Goal: Task Accomplishment & Management: Complete application form

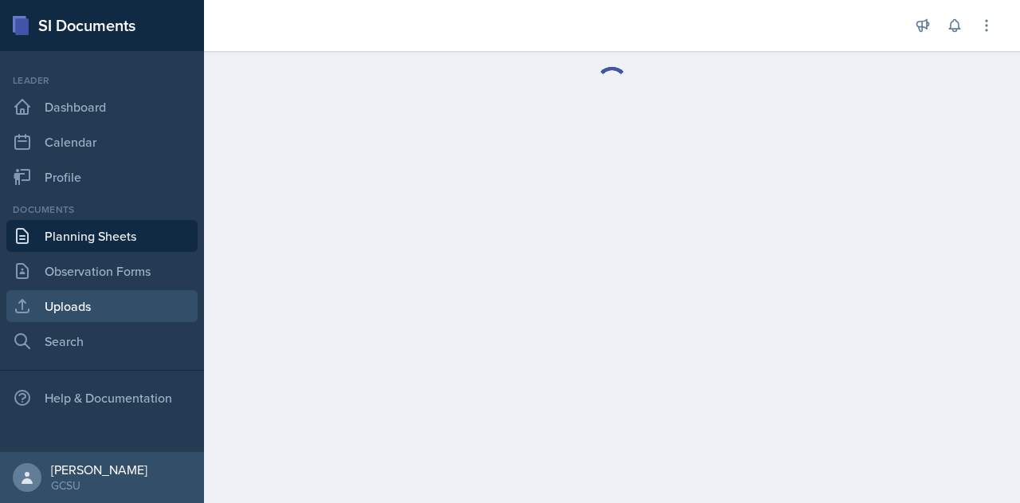
click at [88, 308] on link "Uploads" at bounding box center [101, 306] width 191 height 32
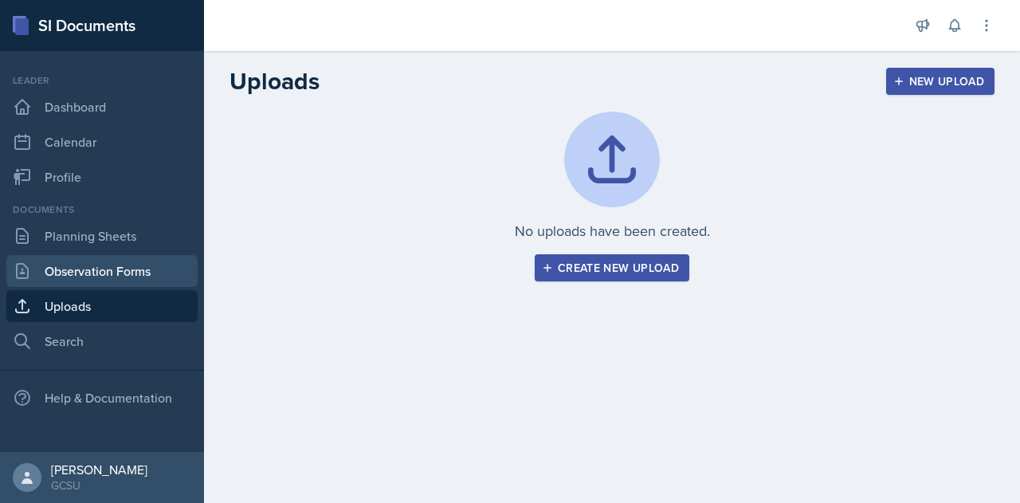
click at [105, 266] on link "Observation Forms" at bounding box center [101, 271] width 191 height 32
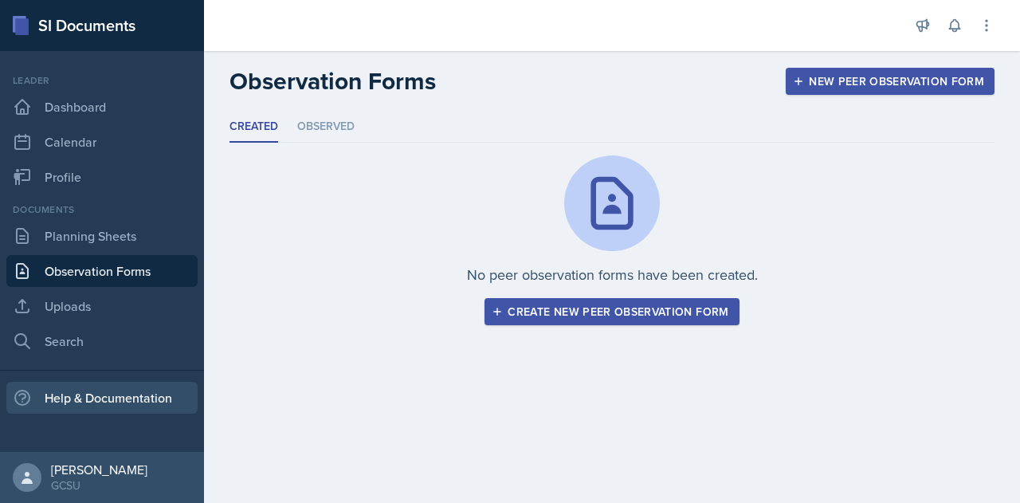
click at [80, 394] on div "Help & Documentation" at bounding box center [101, 398] width 191 height 32
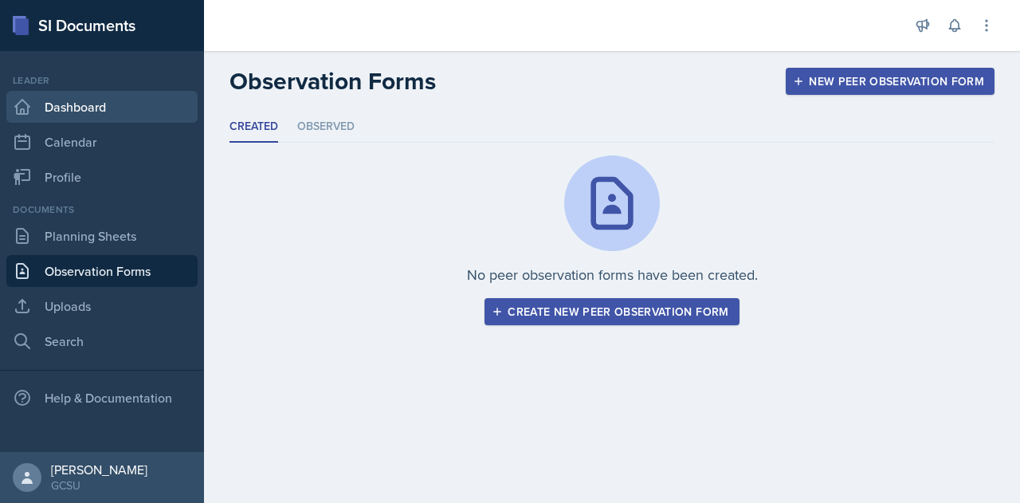
click at [88, 103] on link "Dashboard" at bounding box center [101, 107] width 191 height 32
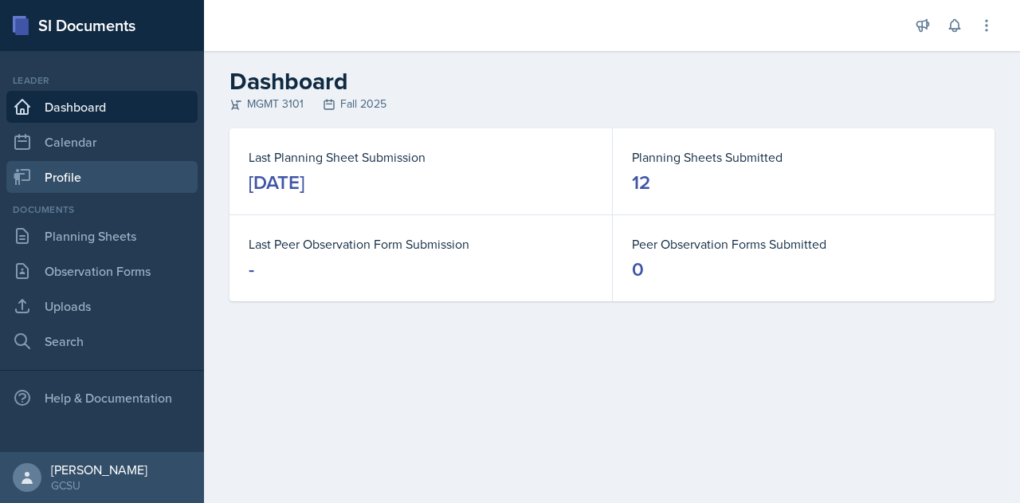
click at [64, 179] on link "Profile" at bounding box center [101, 177] width 191 height 32
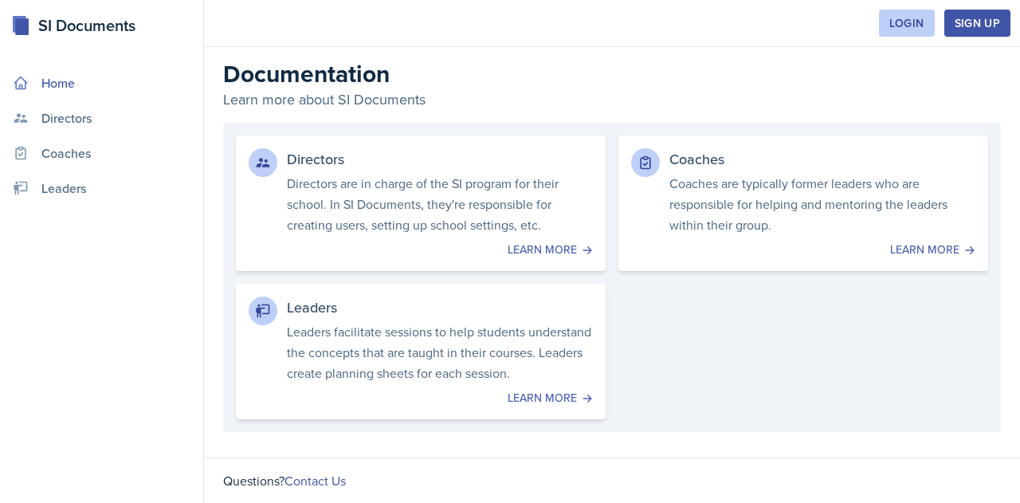
click at [61, 90] on link "Home" at bounding box center [101, 83] width 190 height 32
click at [58, 84] on link "Home" at bounding box center [101, 83] width 190 height 32
click at [907, 22] on div "Login" at bounding box center [906, 23] width 35 height 13
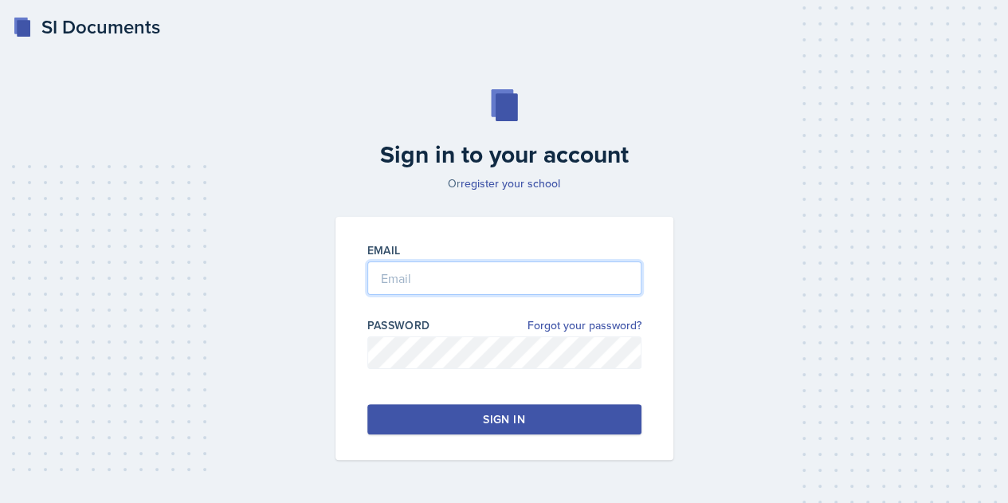
type input "ryan.reichner@bobcats.gcsu.edu"
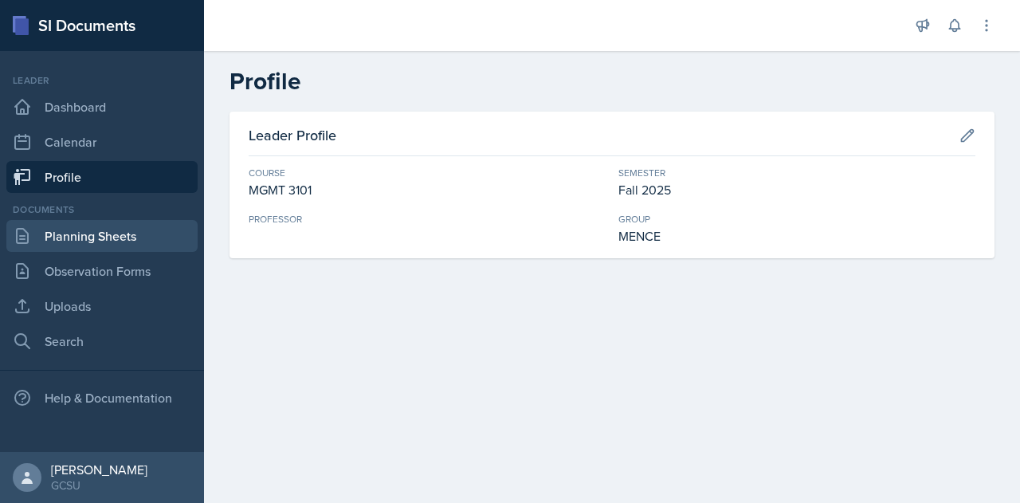
click at [100, 232] on link "Planning Sheets" at bounding box center [101, 236] width 191 height 32
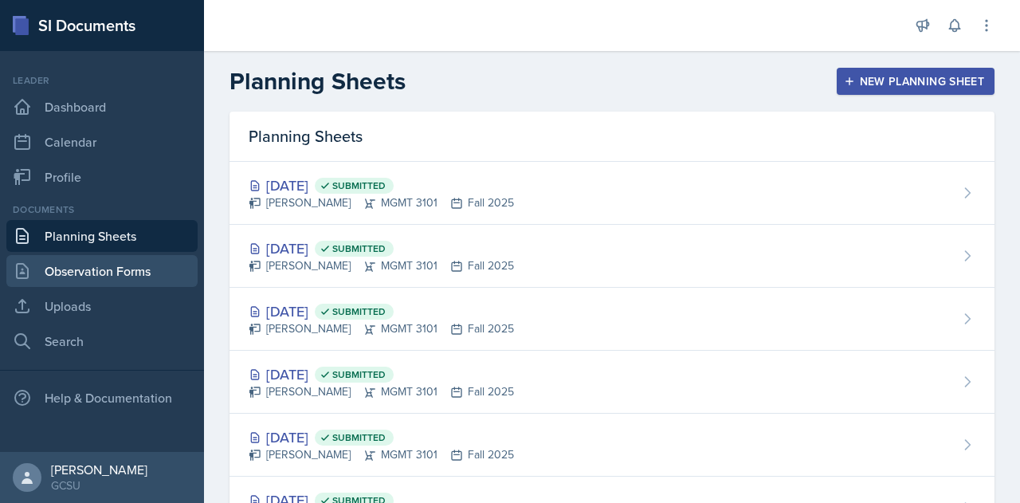
click at [117, 267] on link "Observation Forms" at bounding box center [101, 271] width 191 height 32
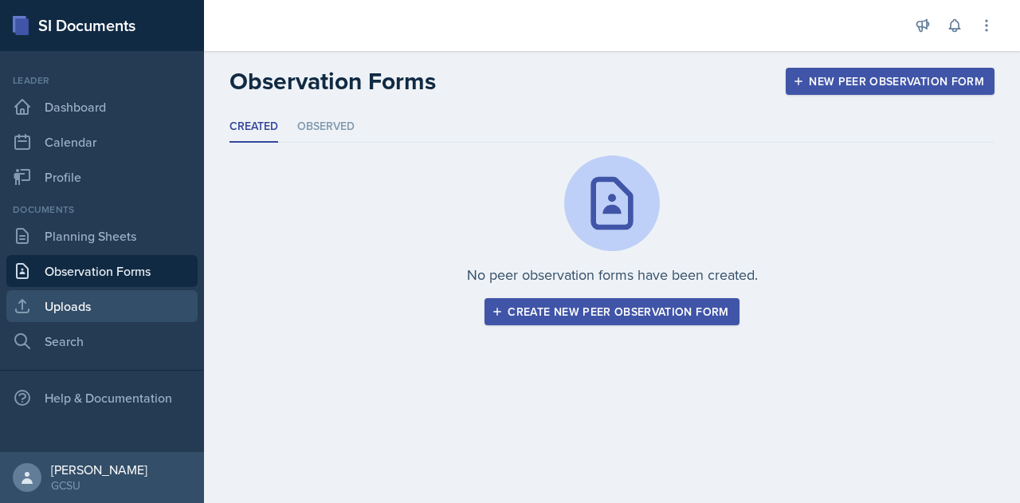
click at [62, 306] on link "Uploads" at bounding box center [101, 306] width 191 height 32
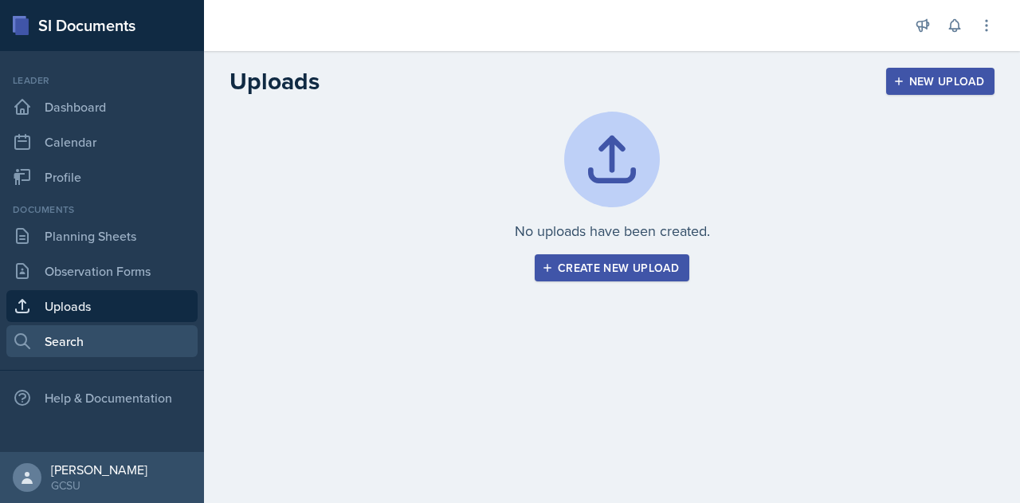
click at [76, 346] on link "Search" at bounding box center [101, 341] width 191 height 32
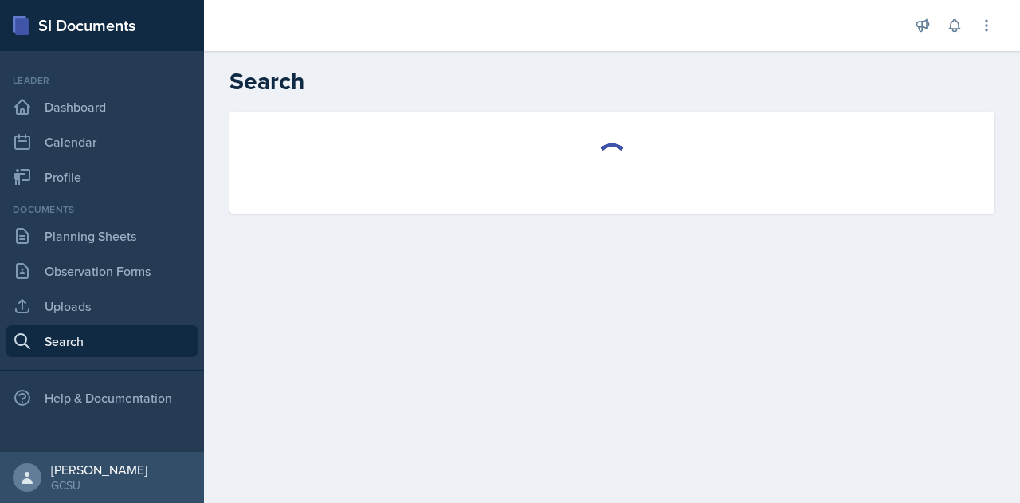
select select "all"
select select "1"
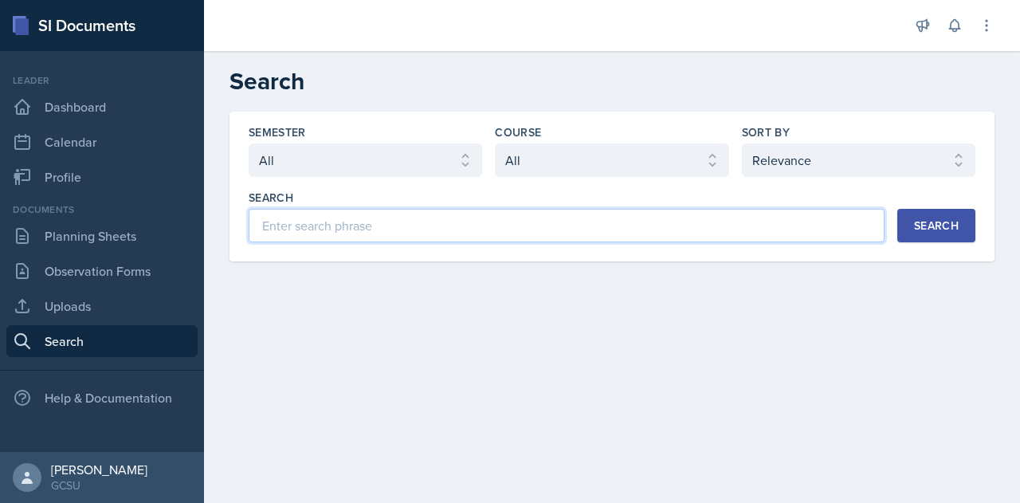
click at [373, 232] on input at bounding box center [567, 225] width 636 height 33
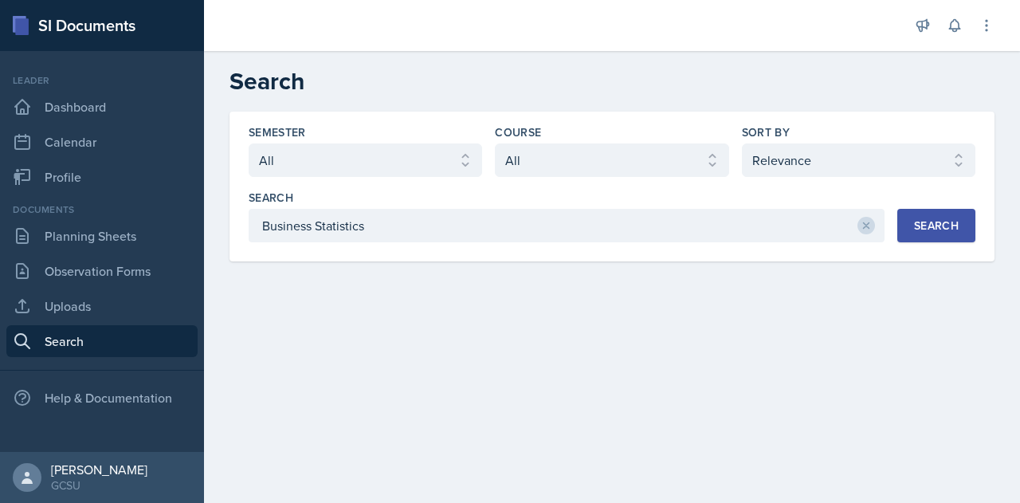
click at [953, 231] on div "Search" at bounding box center [936, 225] width 45 height 13
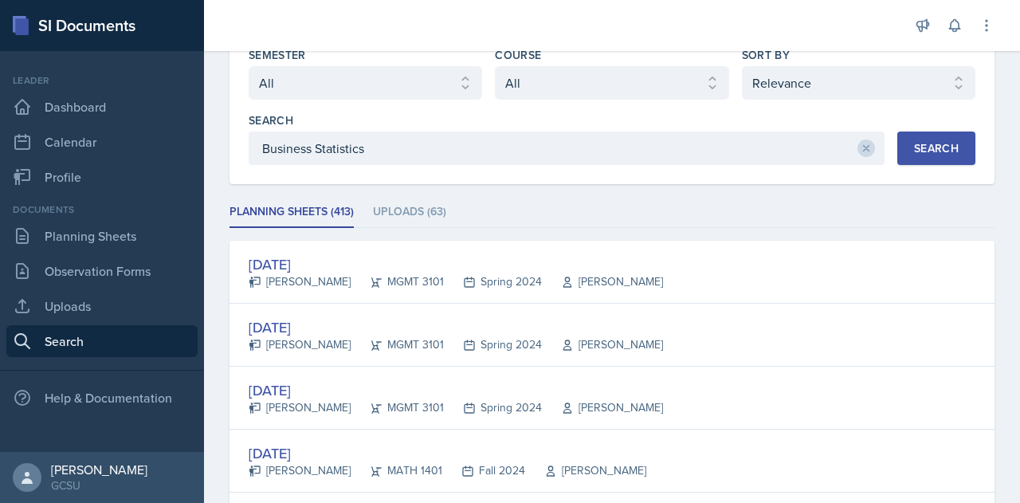
scroll to position [76, 0]
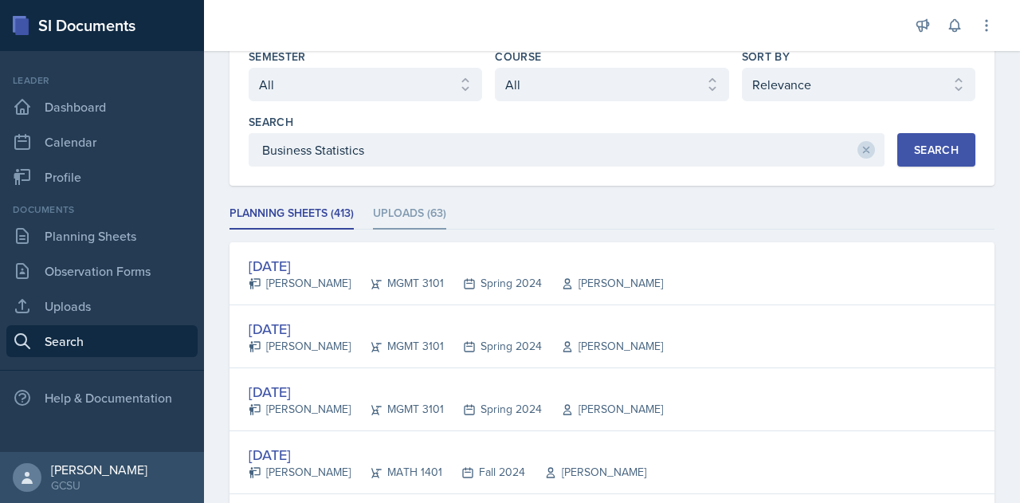
click at [394, 202] on li "Uploads (63)" at bounding box center [409, 213] width 73 height 31
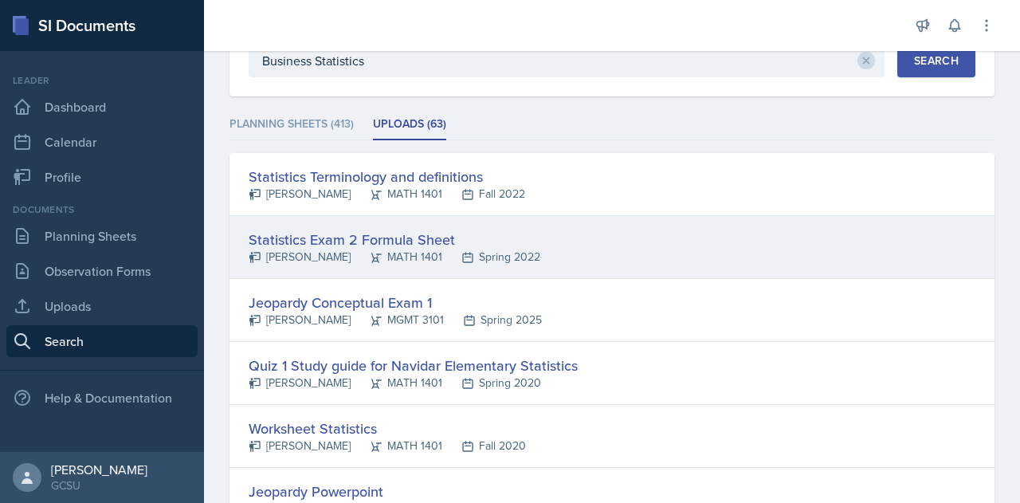
scroll to position [0, 0]
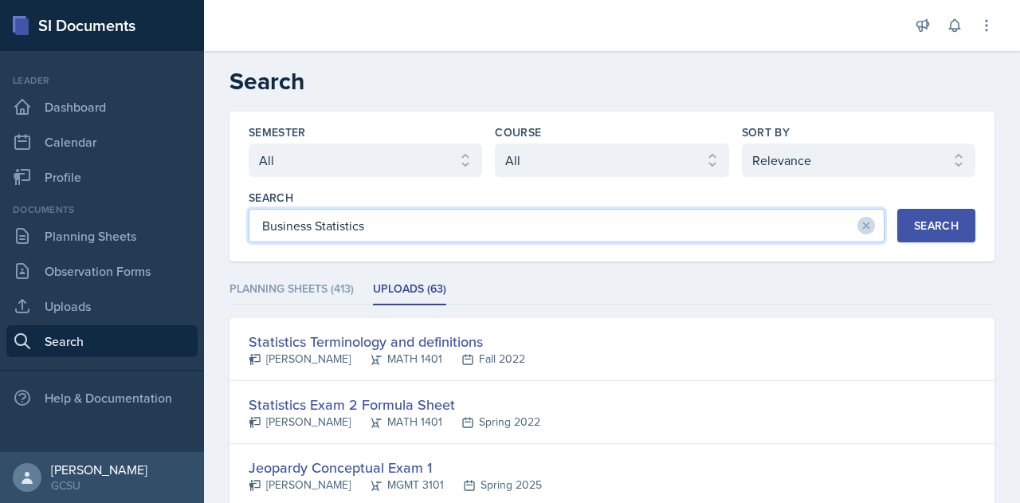
drag, startPoint x: 389, startPoint y: 229, endPoint x: 269, endPoint y: 230, distance: 119.6
click at [269, 230] on input "Business Statistics" at bounding box center [567, 225] width 636 height 33
click at [434, 234] on input "Business Statistics" at bounding box center [567, 225] width 636 height 33
type input "Business Statistics Mia Barone"
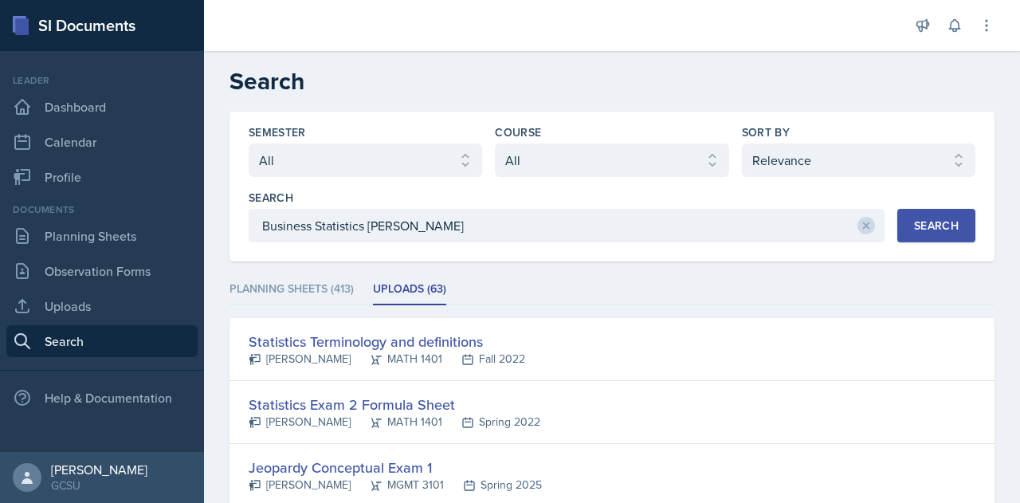
click at [922, 221] on div "Search" at bounding box center [936, 225] width 45 height 13
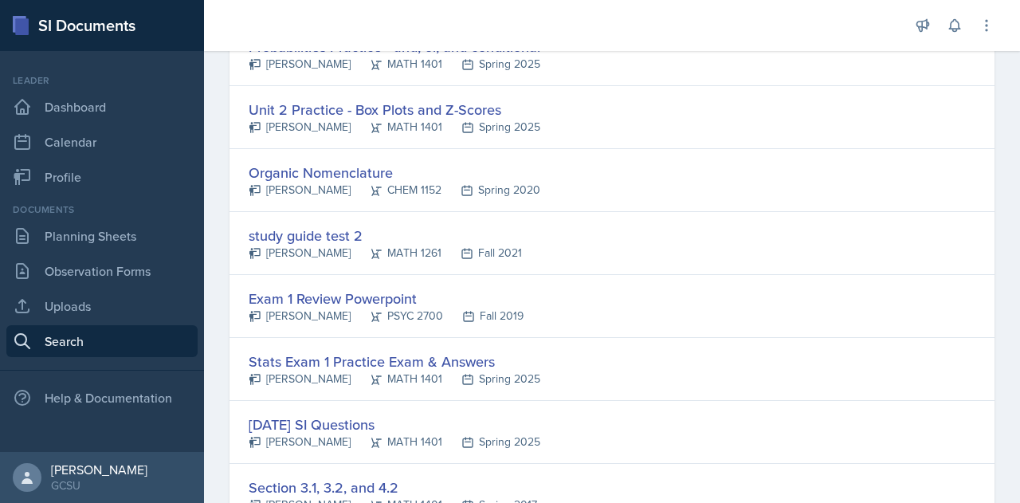
scroll to position [3048, 0]
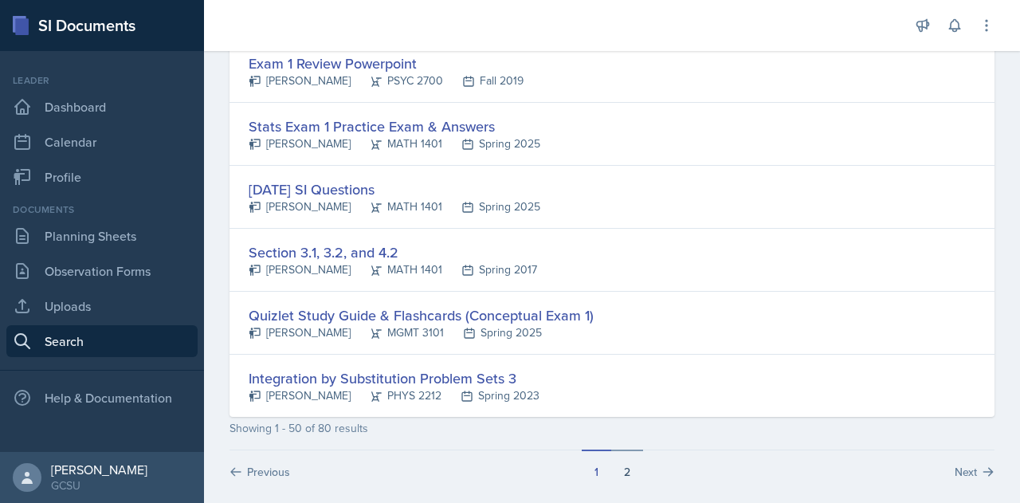
click at [620, 457] on button "2" at bounding box center [627, 464] width 32 height 30
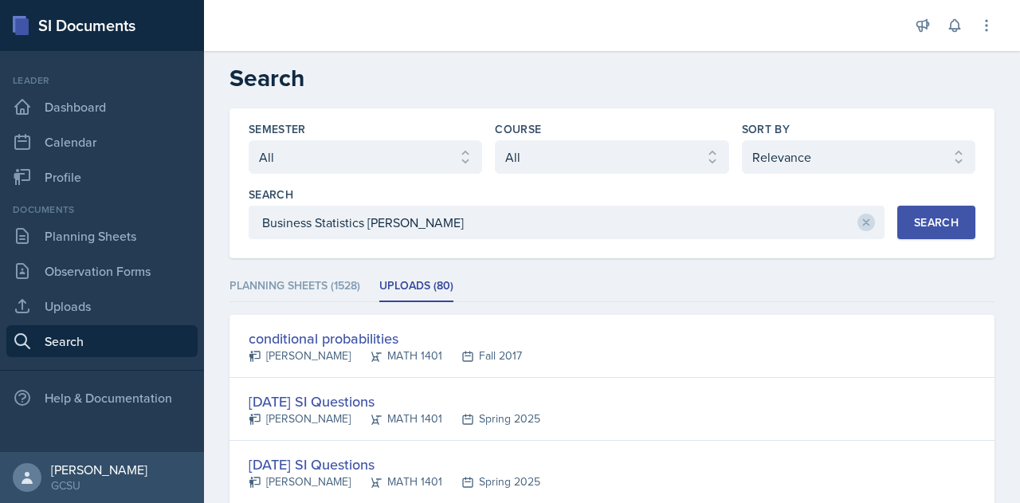
scroll to position [2, 0]
click at [275, 274] on li "Planning Sheets (1528)" at bounding box center [295, 287] width 131 height 31
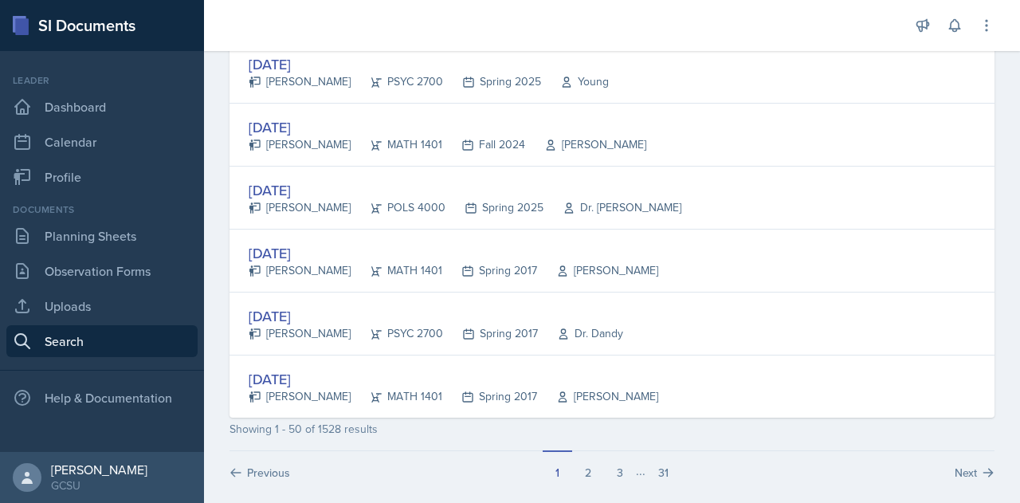
scroll to position [3048, 0]
click at [576, 454] on button "2" at bounding box center [588, 464] width 32 height 30
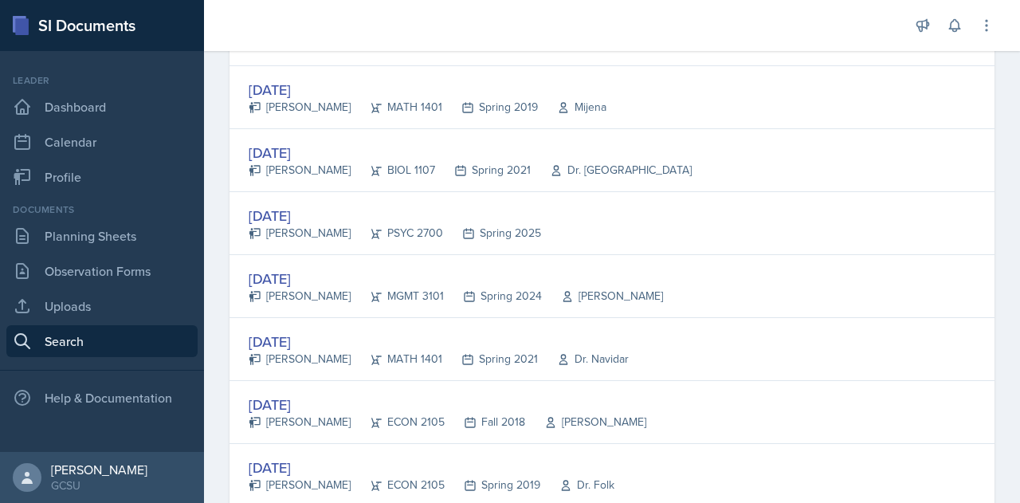
scroll to position [0, 0]
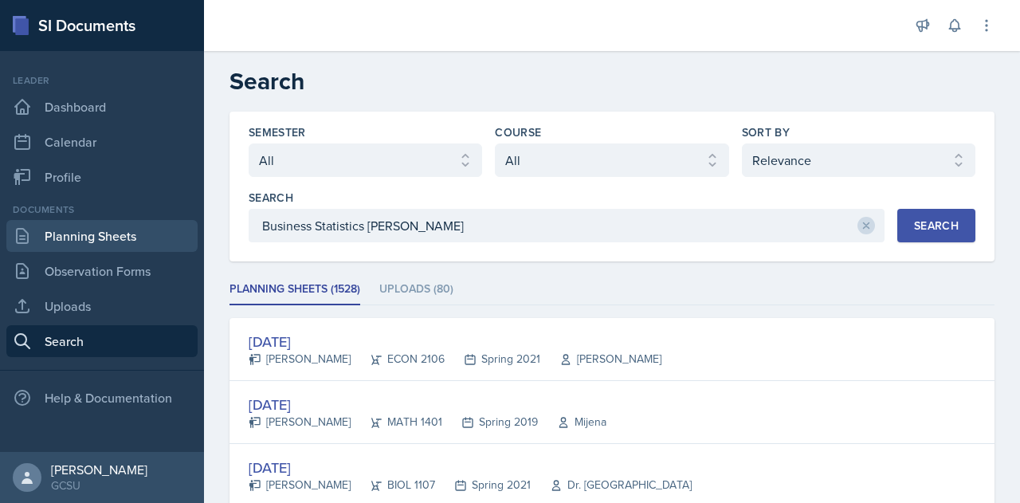
click at [90, 227] on link "Planning Sheets" at bounding box center [101, 236] width 191 height 32
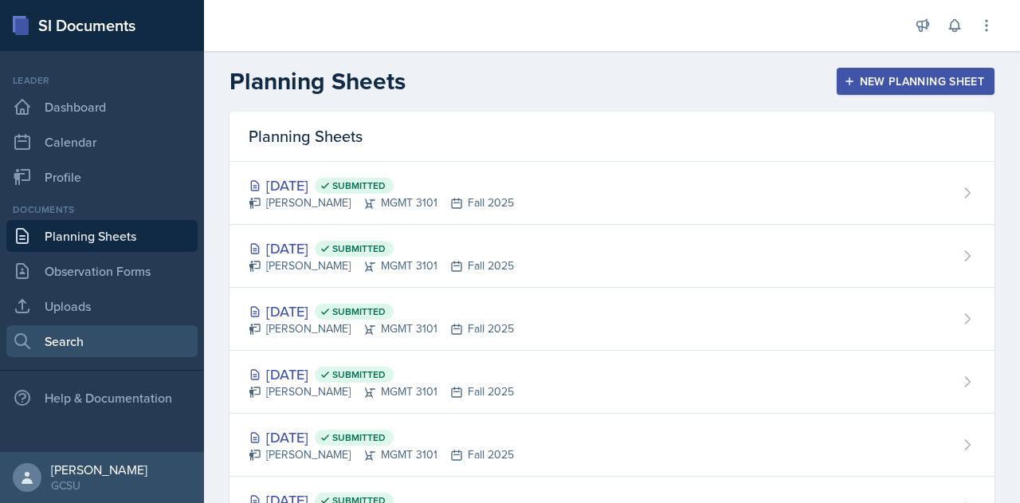
click at [100, 349] on link "Search" at bounding box center [101, 341] width 191 height 32
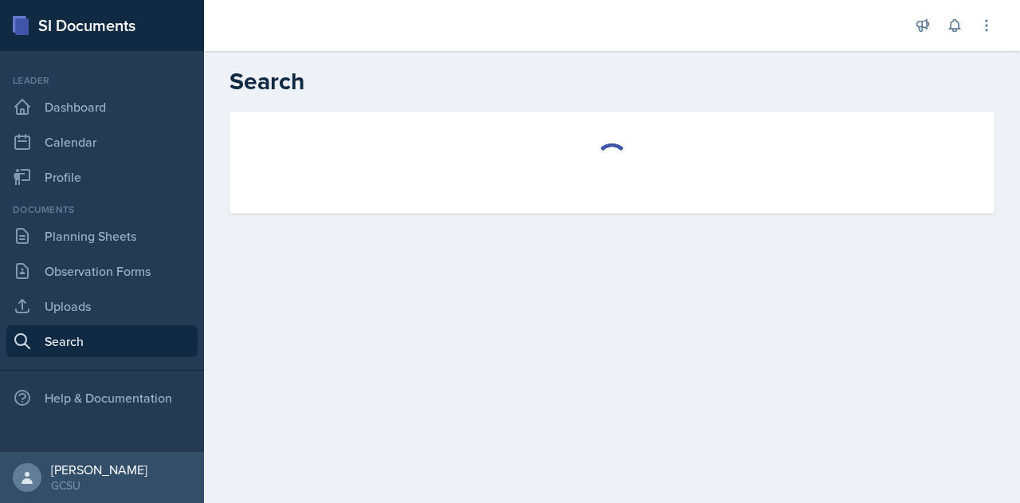
select select "all"
select select "1"
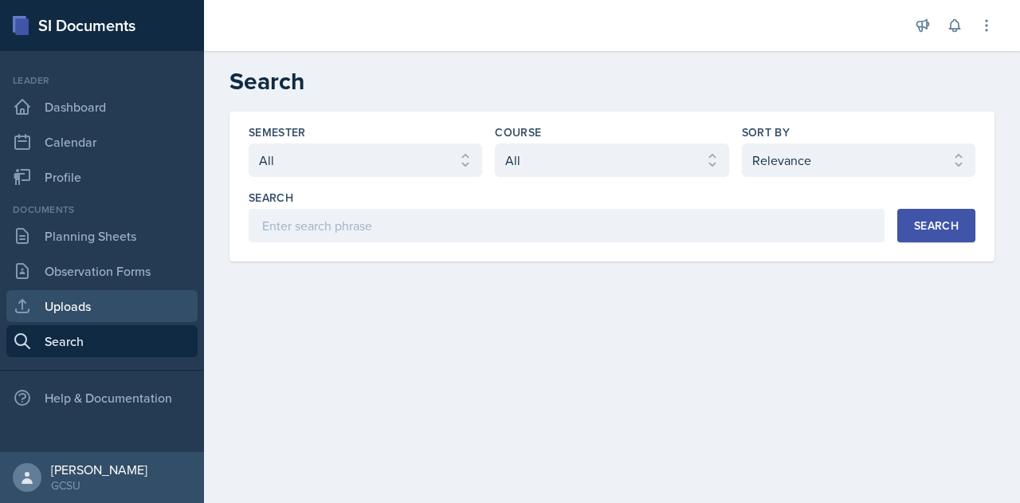
click at [96, 312] on link "Uploads" at bounding box center [101, 306] width 191 height 32
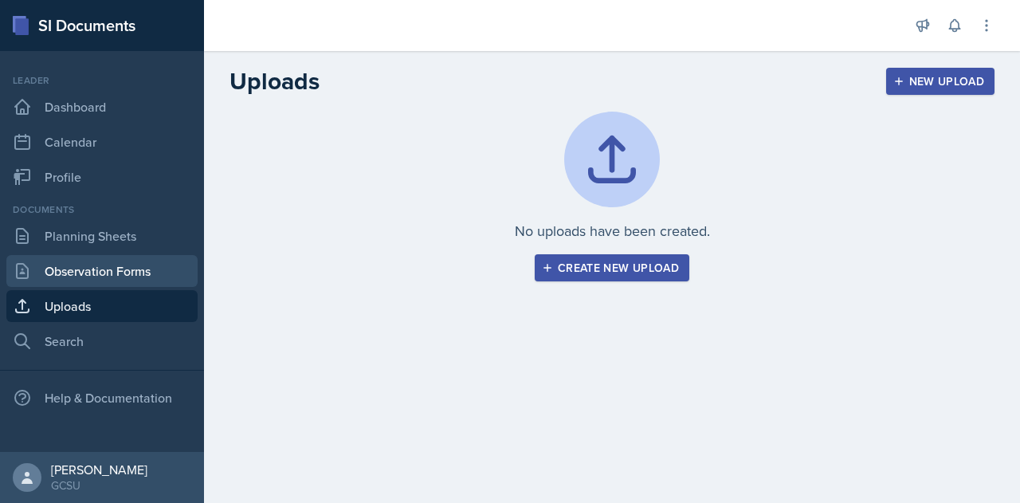
click at [120, 261] on link "Observation Forms" at bounding box center [101, 271] width 191 height 32
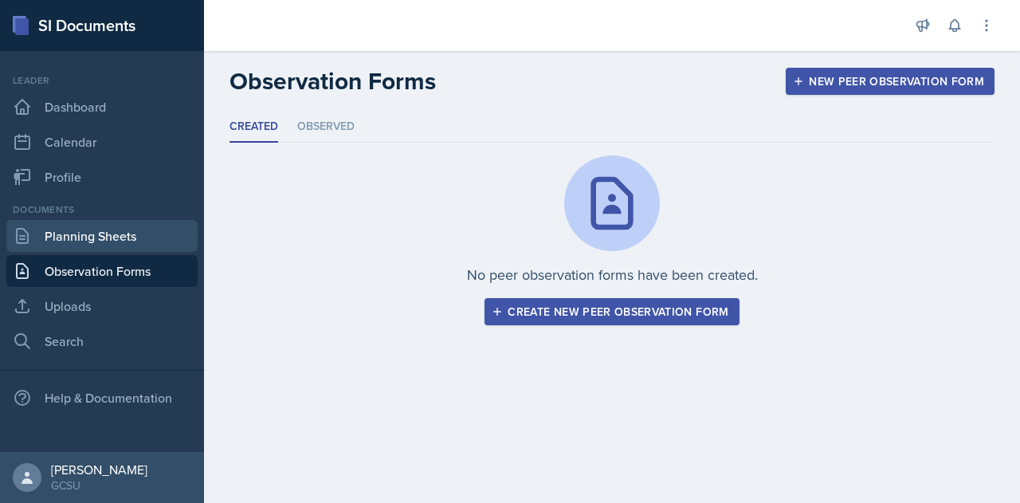
click at [124, 234] on link "Planning Sheets" at bounding box center [101, 236] width 191 height 32
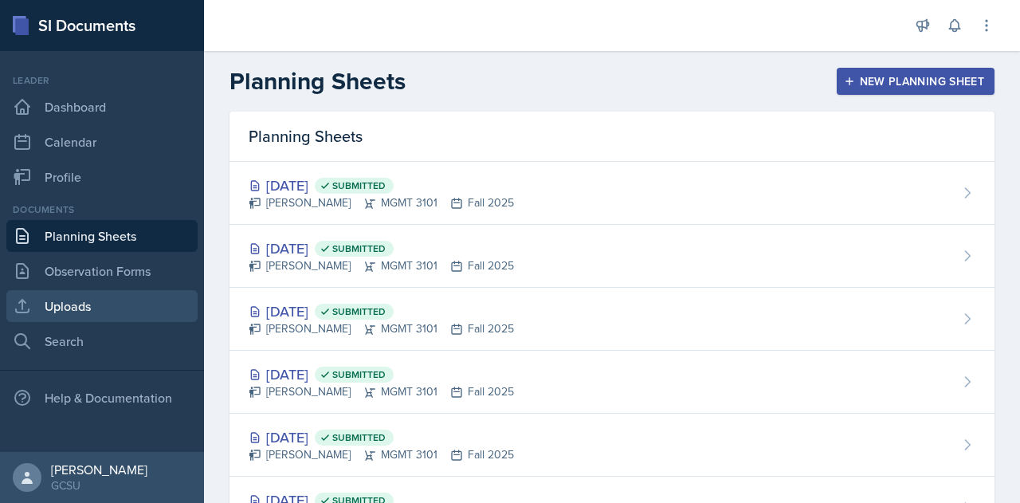
click at [119, 304] on link "Uploads" at bounding box center [101, 306] width 191 height 32
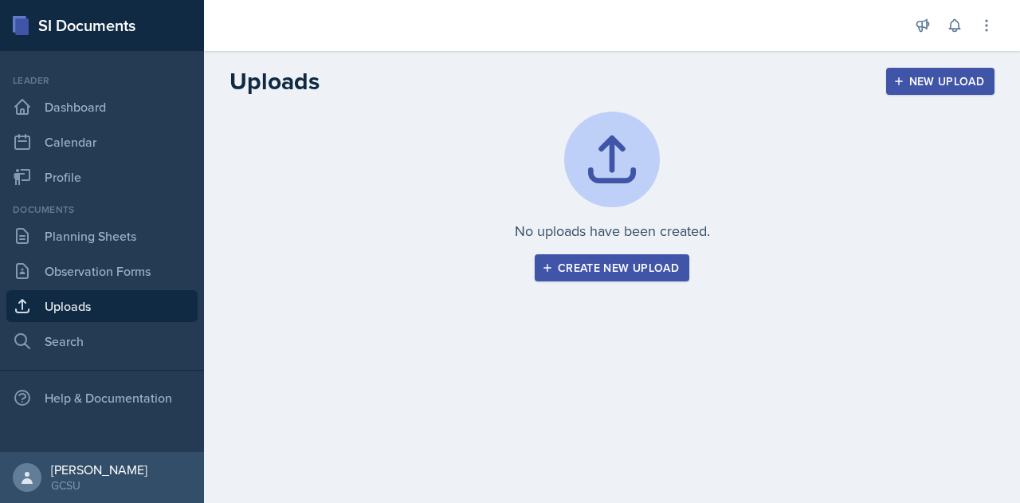
click at [580, 273] on div "Create new upload" at bounding box center [612, 267] width 134 height 13
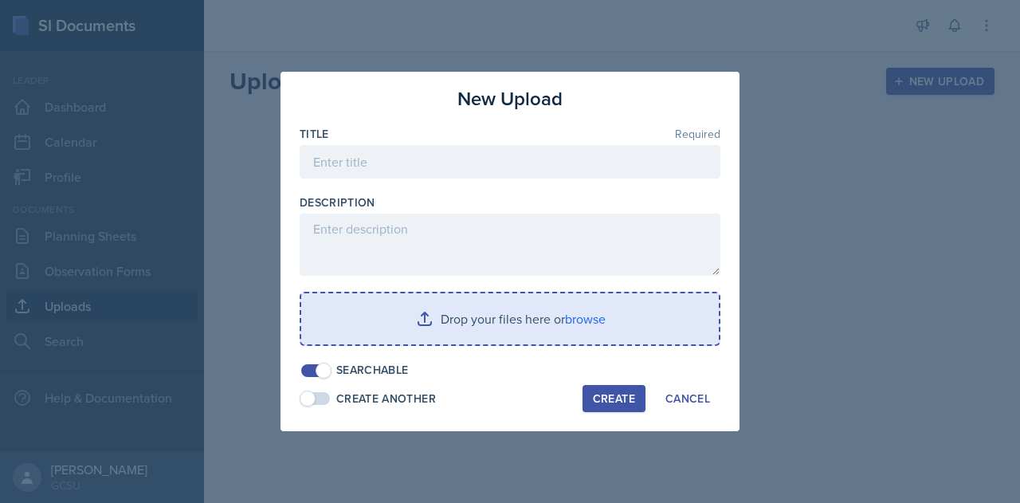
click at [569, 320] on input "file" at bounding box center [510, 318] width 418 height 51
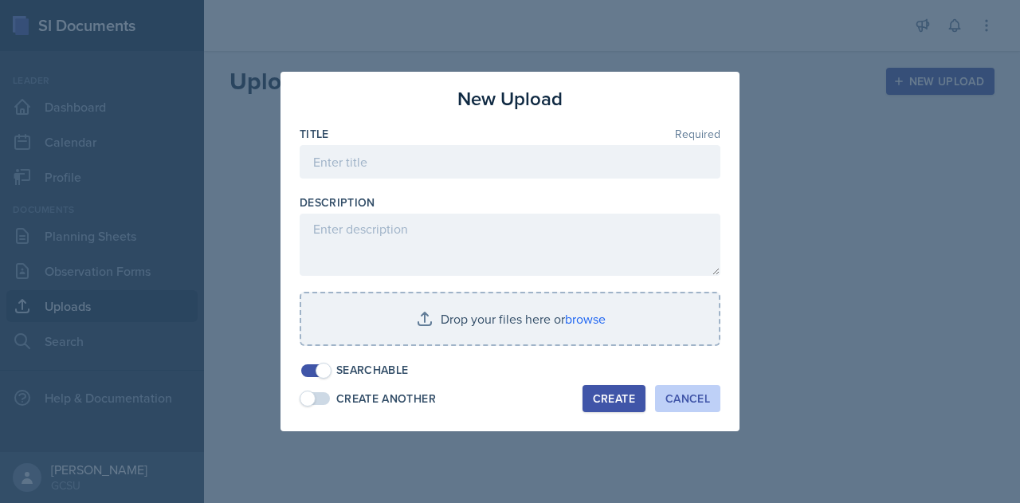
click at [687, 387] on button "Cancel" at bounding box center [687, 398] width 65 height 27
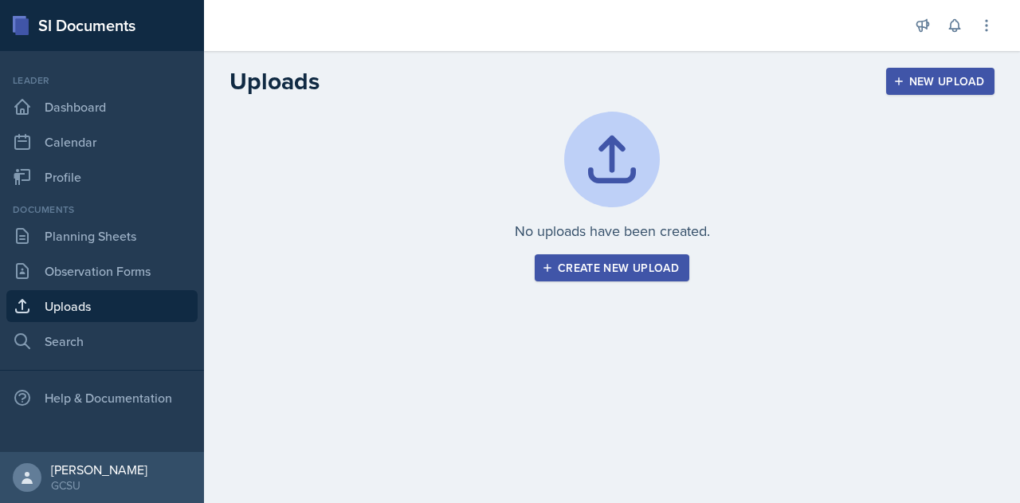
click at [932, 75] on div "New Upload" at bounding box center [941, 81] width 88 height 13
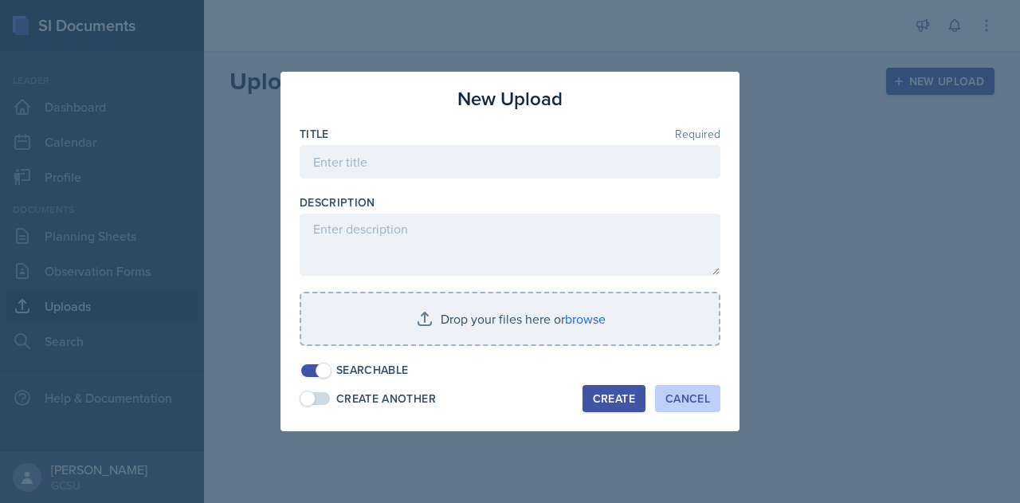
click at [687, 401] on div "Cancel" at bounding box center [687, 398] width 45 height 13
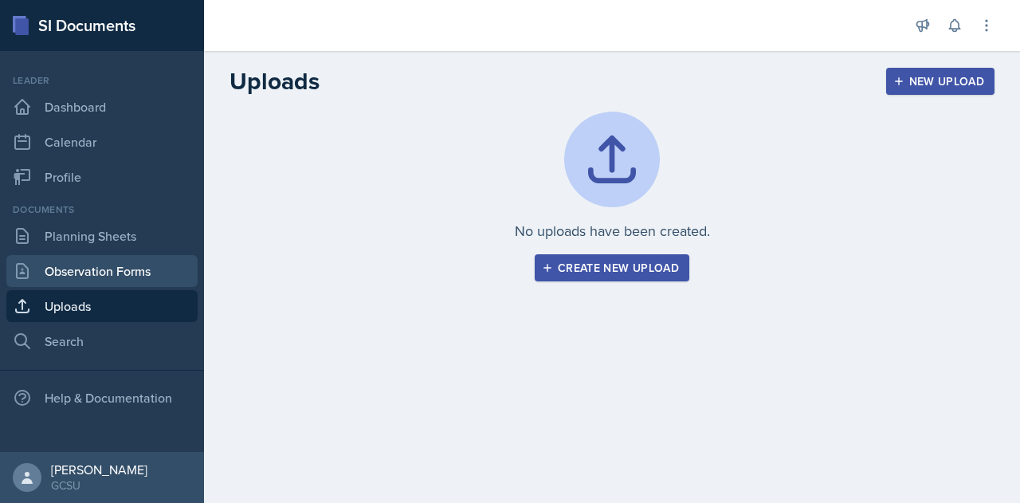
click at [88, 273] on link "Observation Forms" at bounding box center [101, 271] width 191 height 32
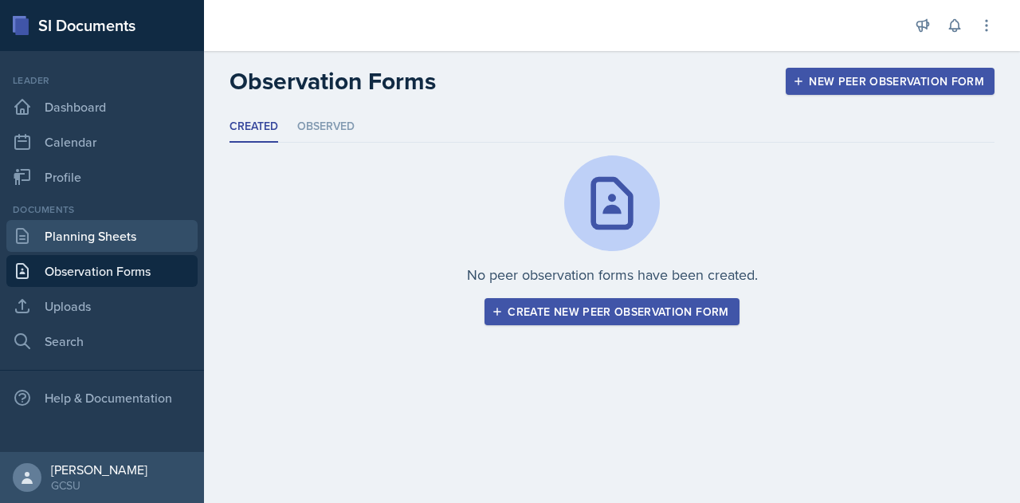
click at [104, 234] on link "Planning Sheets" at bounding box center [101, 236] width 191 height 32
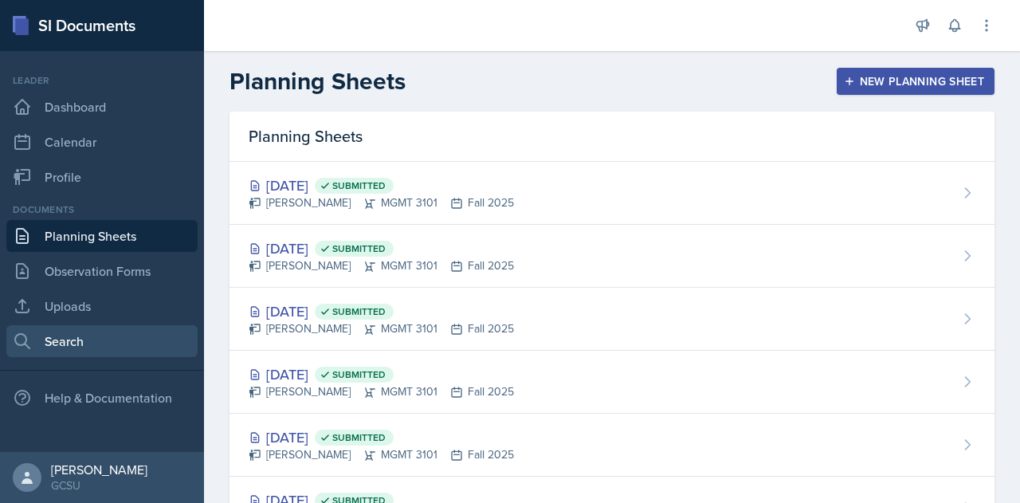
click at [65, 341] on link "Search" at bounding box center [101, 341] width 191 height 32
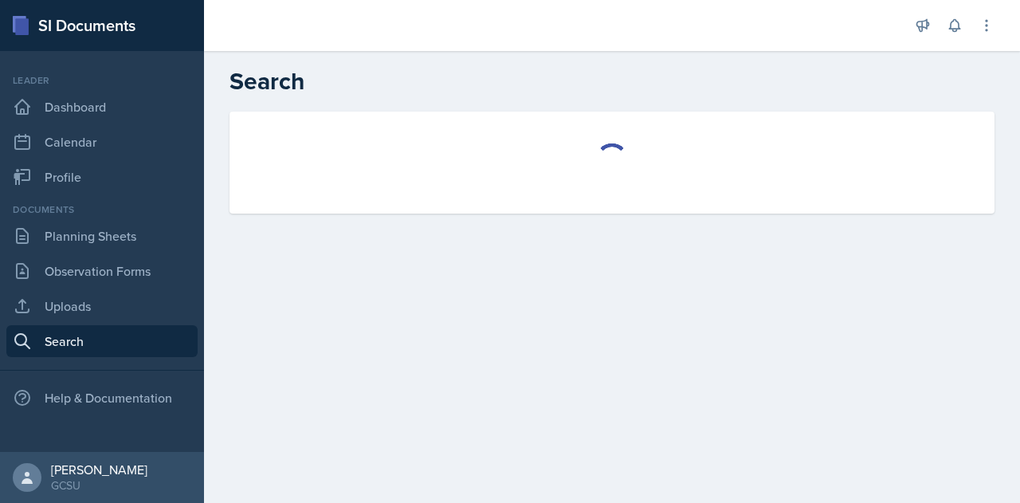
select select "all"
select select "1"
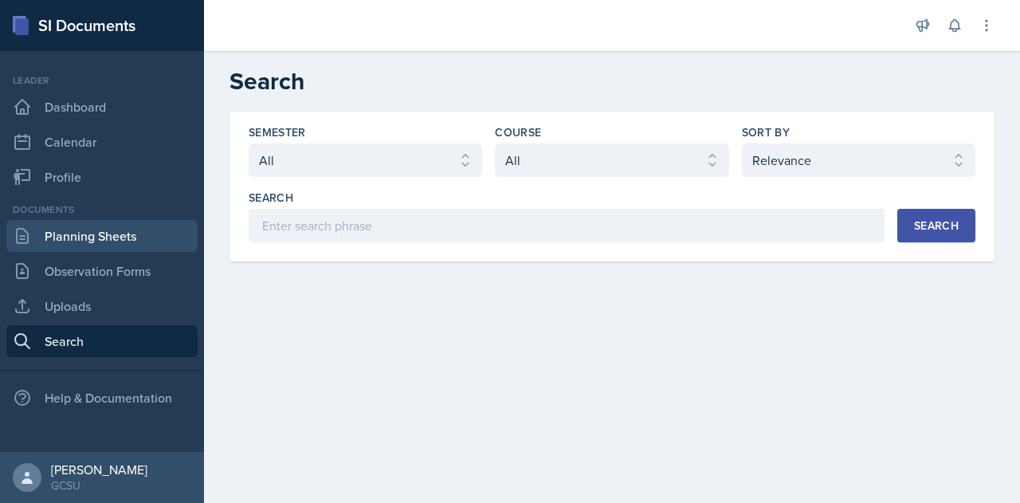
click at [109, 235] on link "Planning Sheets" at bounding box center [101, 236] width 191 height 32
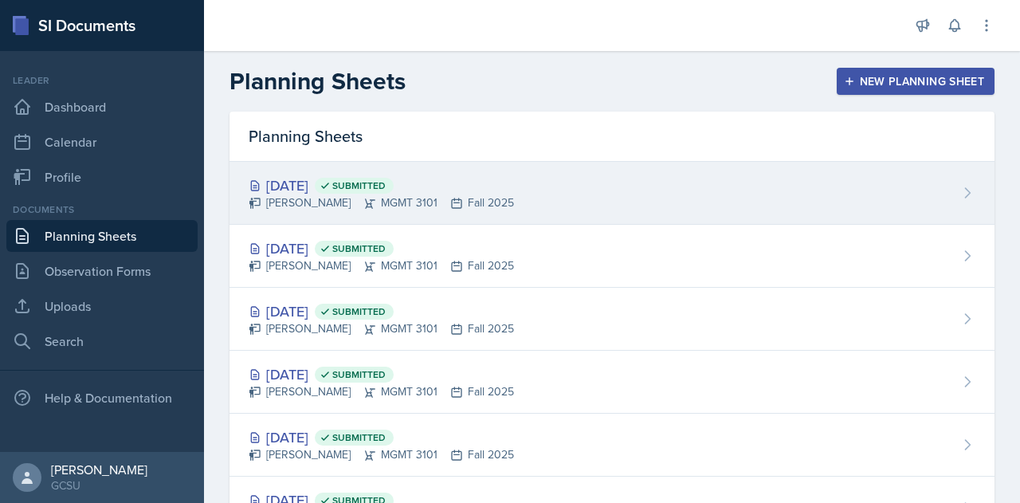
click at [505, 186] on div "Oct 2nd, 2025 Submitted Ryan Reichner MGMT 3101 Fall 2025" at bounding box center [612, 193] width 765 height 63
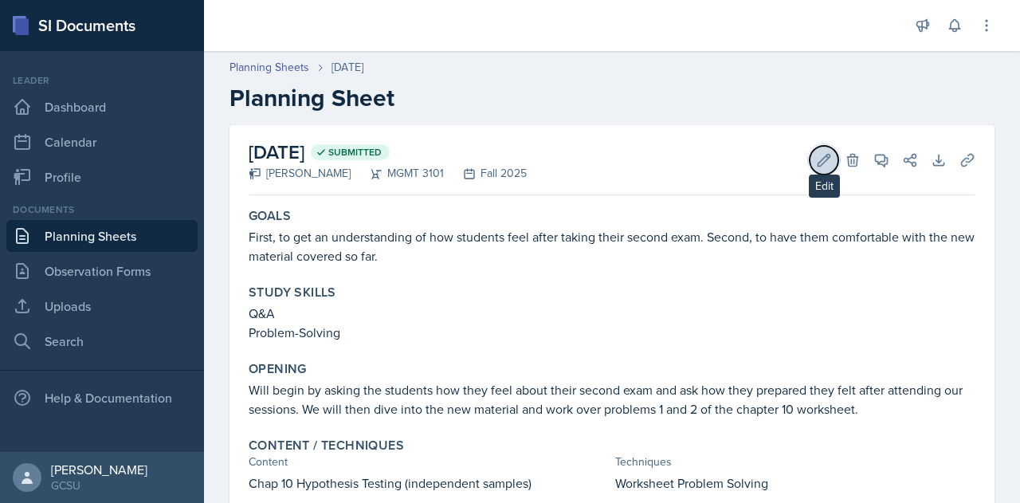
click at [816, 163] on icon at bounding box center [824, 160] width 16 height 16
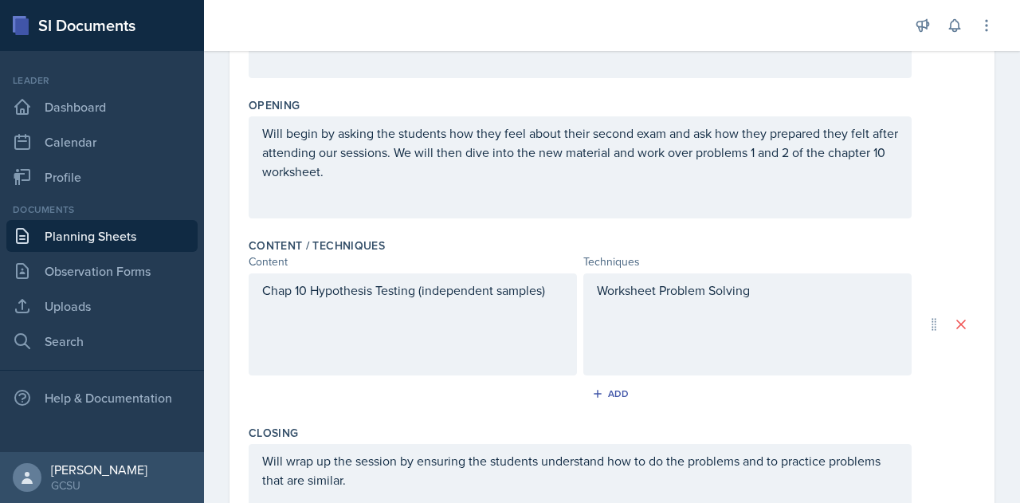
scroll to position [595, 0]
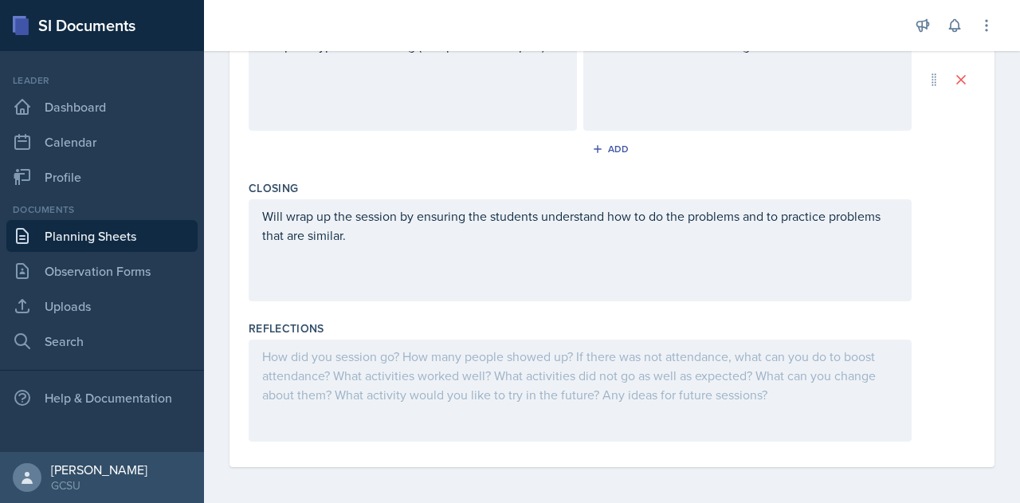
click at [343, 385] on div at bounding box center [580, 390] width 663 height 102
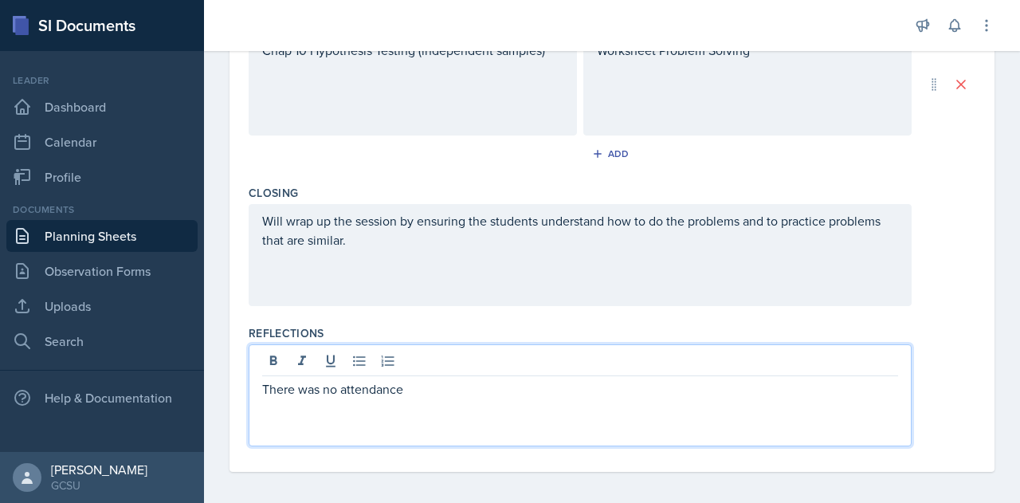
scroll to position [0, 0]
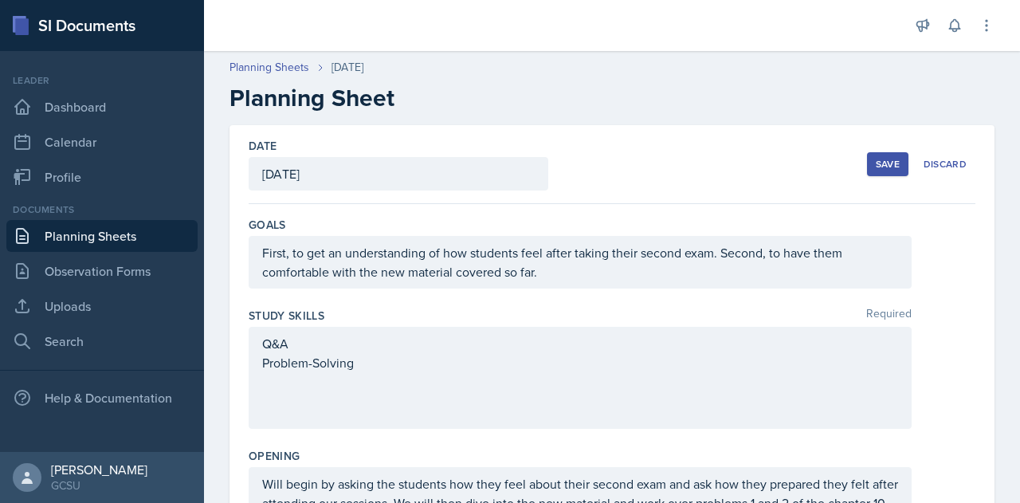
click at [876, 160] on div "Save" at bounding box center [888, 164] width 24 height 13
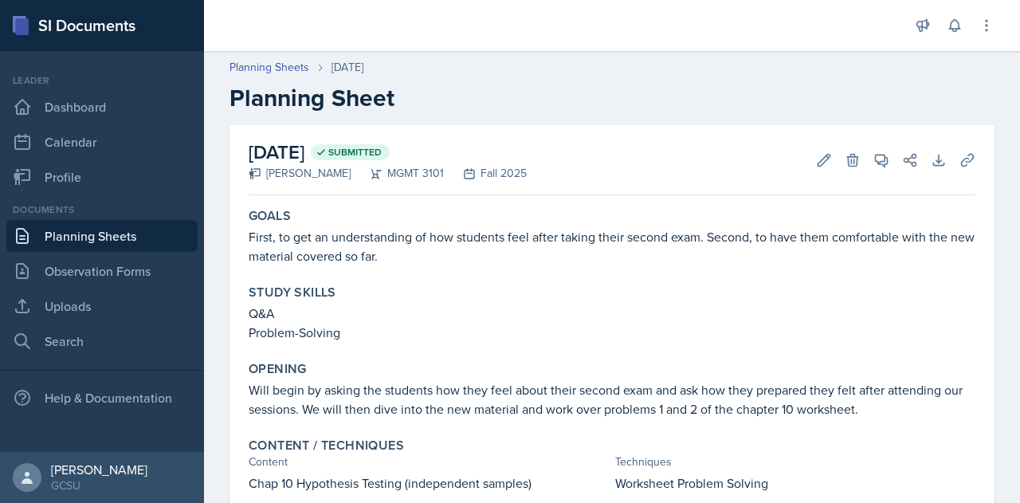
click at [87, 238] on link "Planning Sheets" at bounding box center [101, 236] width 191 height 32
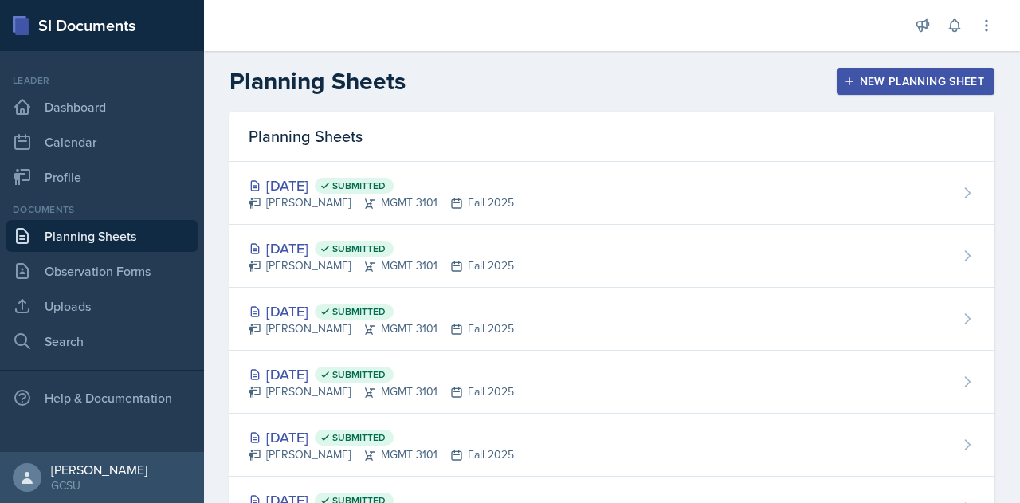
click at [889, 81] on div "New Planning Sheet" at bounding box center [915, 81] width 137 height 13
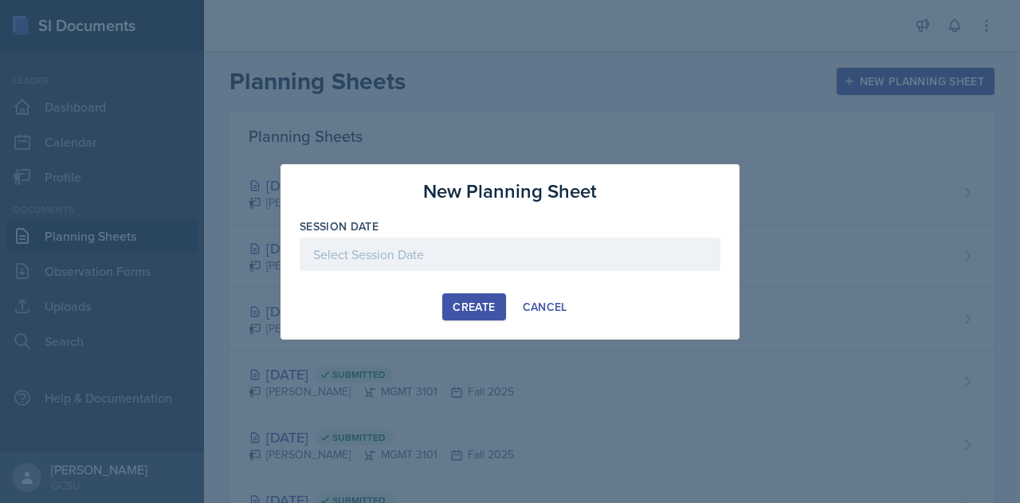
click at [402, 254] on div at bounding box center [510, 253] width 421 height 33
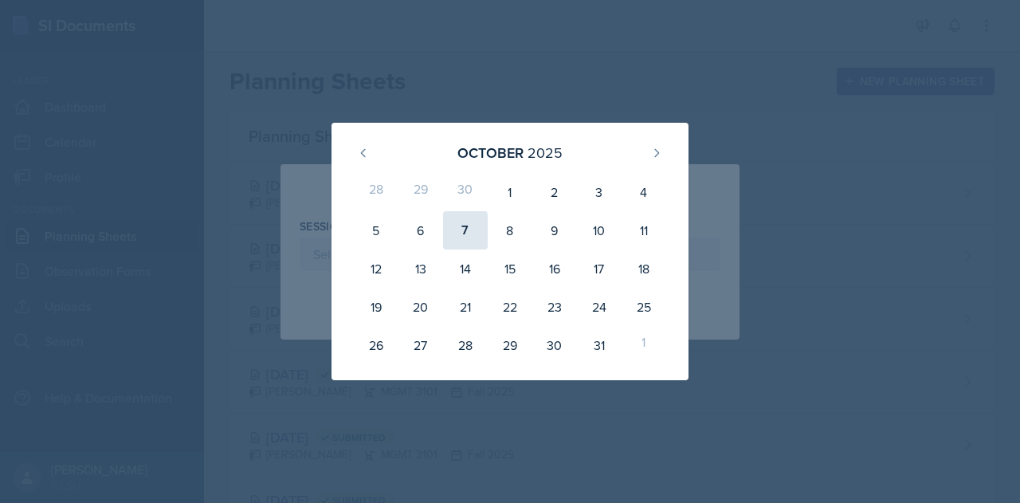
click at [465, 232] on div "7" at bounding box center [465, 230] width 45 height 38
type input "October 7th, 2025"
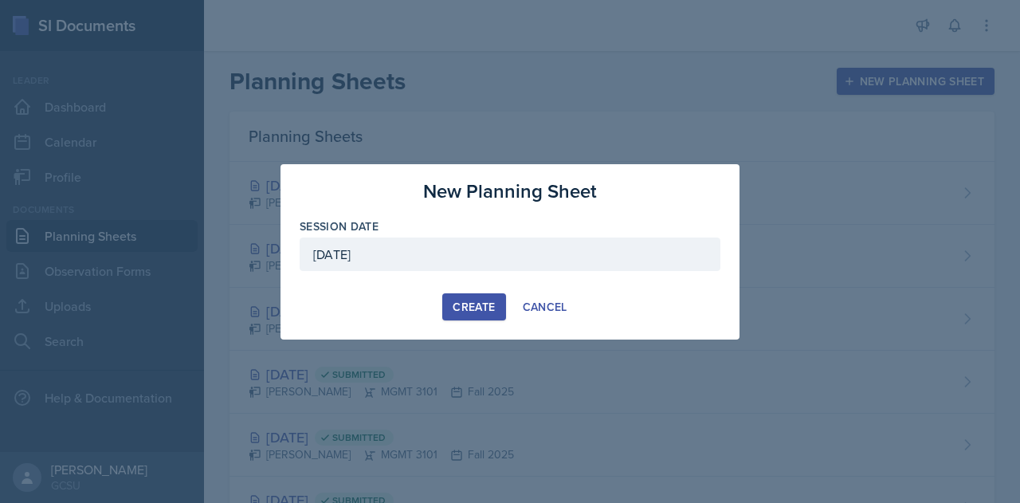
click at [459, 313] on div "Create" at bounding box center [474, 306] width 42 height 13
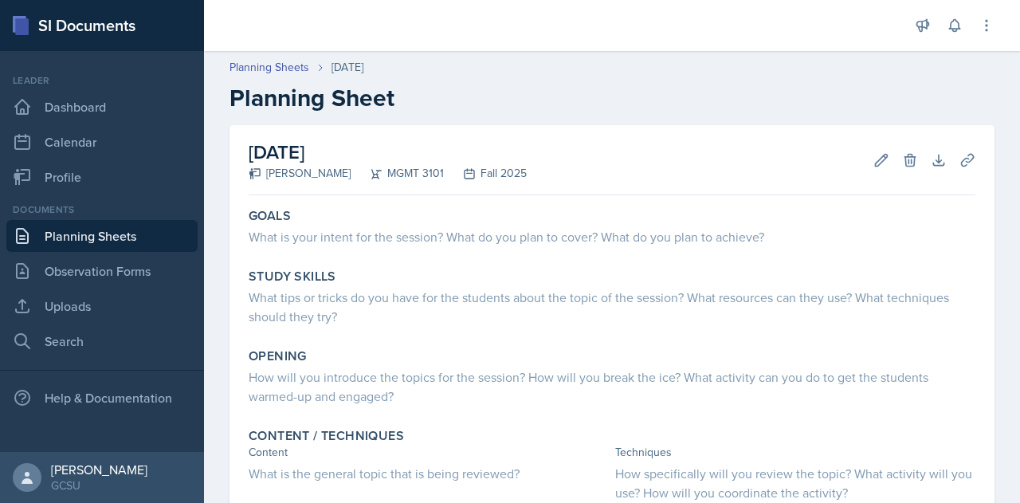
click at [128, 236] on link "Planning Sheets" at bounding box center [101, 236] width 191 height 32
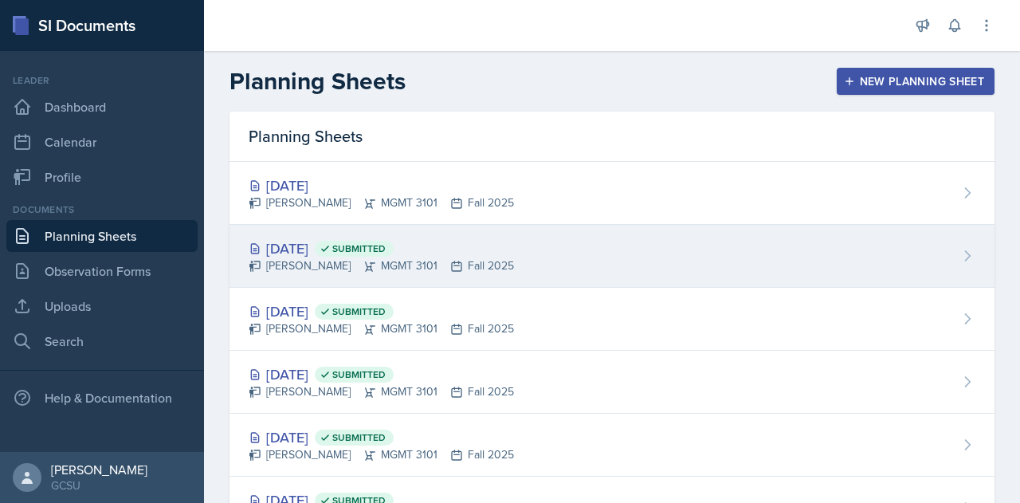
click at [518, 245] on div "Oct 2nd, 2025 Submitted Ryan Reichner MGMT 3101 Fall 2025" at bounding box center [612, 256] width 765 height 63
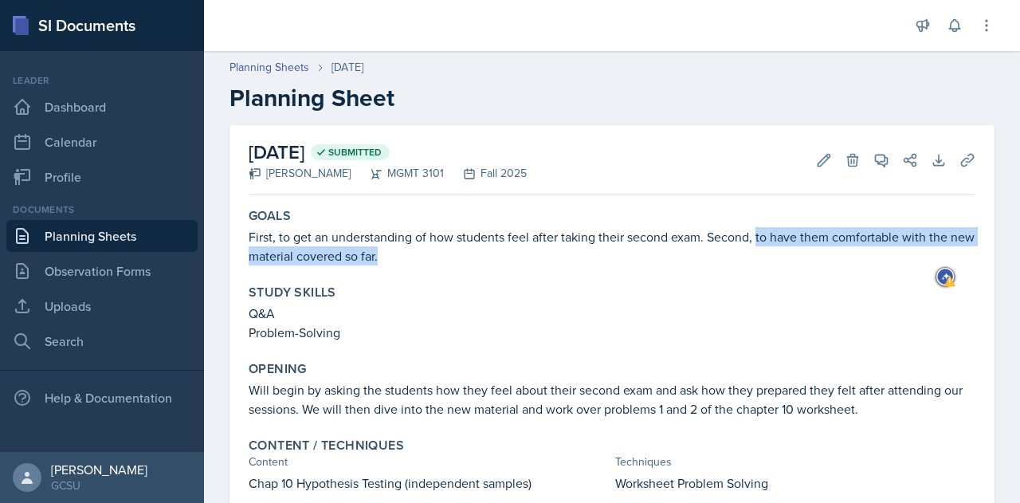
drag, startPoint x: 756, startPoint y: 238, endPoint x: 410, endPoint y: 262, distance: 346.7
click at [410, 262] on p "First, to get an understanding of how students feel after taking their second e…" at bounding box center [612, 246] width 727 height 38
copy p "to have them comfortable with the new material covered so far."
click at [51, 235] on link "Planning Sheets" at bounding box center [101, 236] width 191 height 32
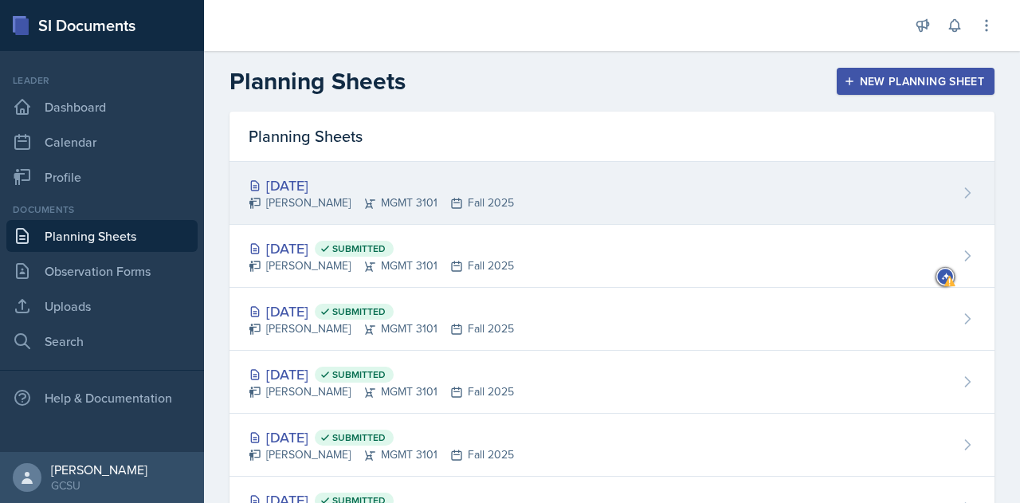
click at [398, 181] on div "Oct 7th, 2025" at bounding box center [381, 186] width 265 height 22
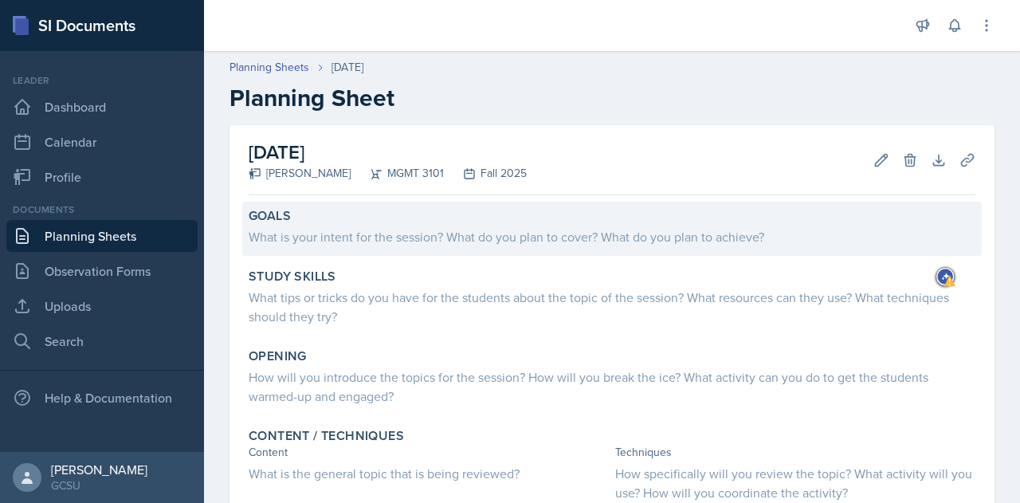
click at [332, 243] on div "What is your intent for the session? What do you plan to cover? What do you pla…" at bounding box center [612, 236] width 727 height 19
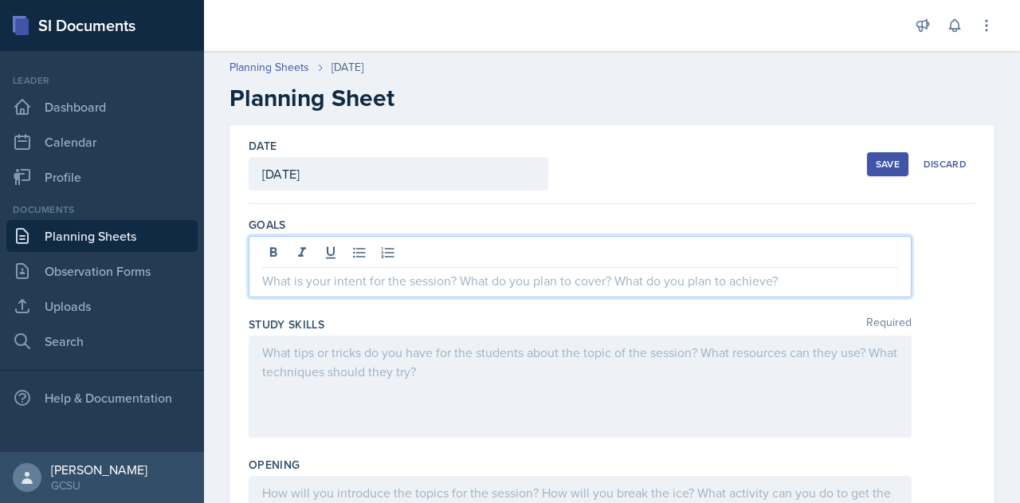
click at [341, 253] on div at bounding box center [580, 266] width 663 height 61
paste div
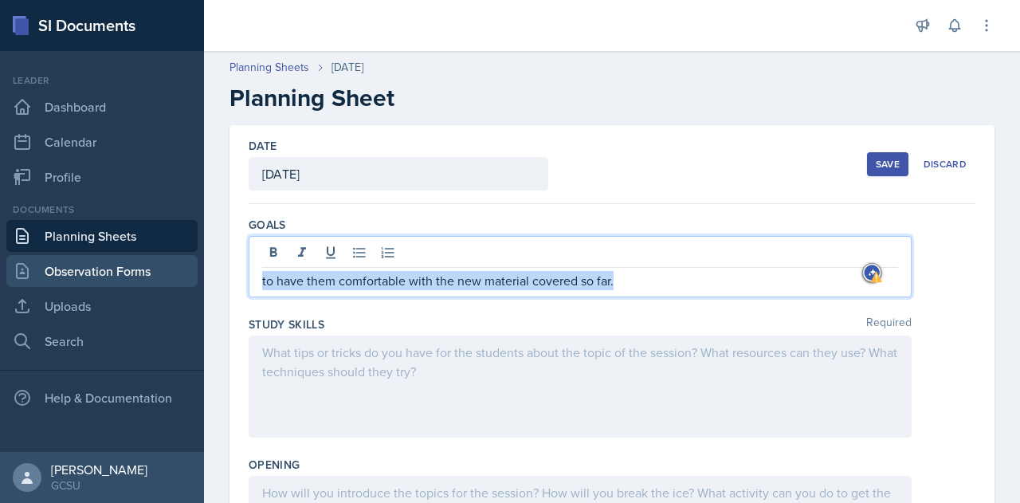
drag, startPoint x: 623, startPoint y: 279, endPoint x: 193, endPoint y: 277, distance: 430.4
click at [193, 277] on div "SI Documents Leader Dashboard Calendar Profile Documents Planning Sheets Observ…" at bounding box center [510, 251] width 1020 height 503
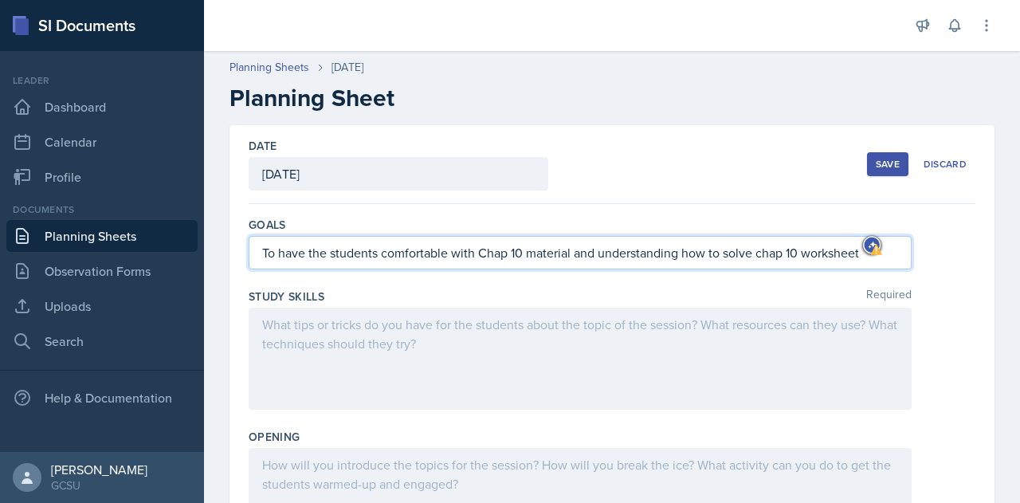
click at [758, 257] on p "To have the students comfortable with Chap 10 material and understanding how to…" at bounding box center [580, 252] width 636 height 19
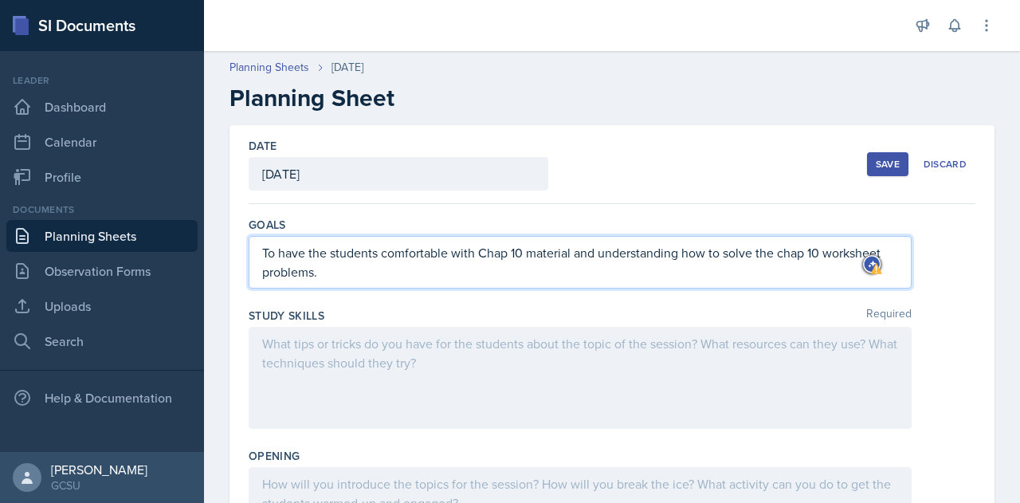
click at [412, 350] on div at bounding box center [580, 378] width 663 height 102
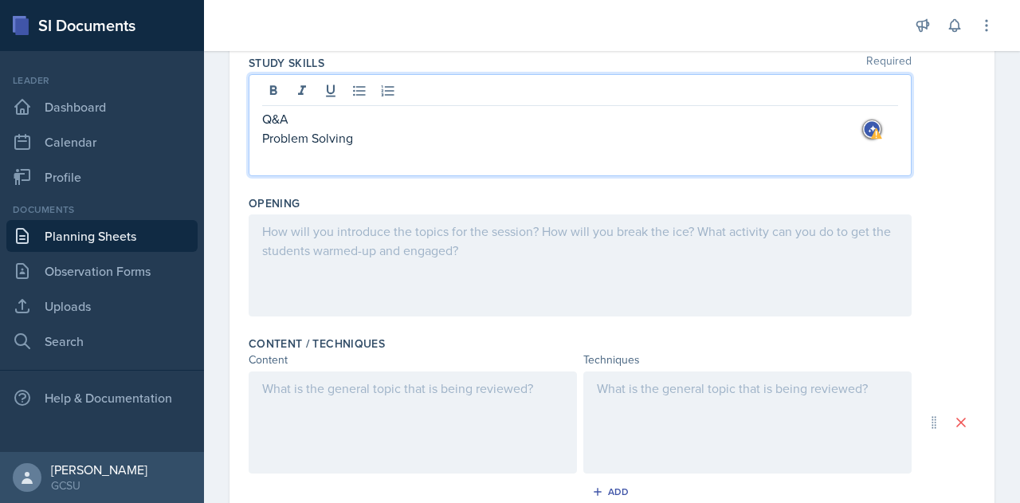
click at [361, 245] on div at bounding box center [580, 265] width 663 height 102
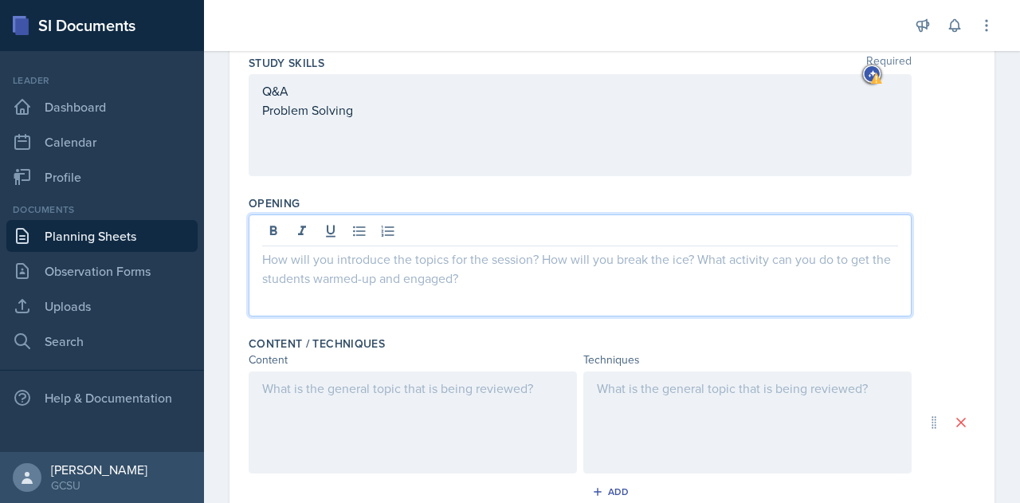
scroll to position [281, 0]
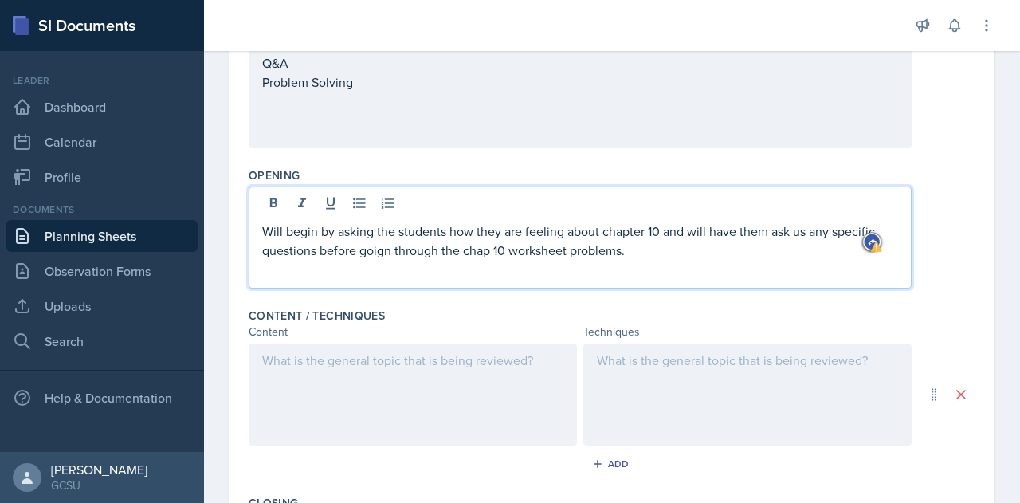
click at [394, 351] on div at bounding box center [413, 394] width 328 height 102
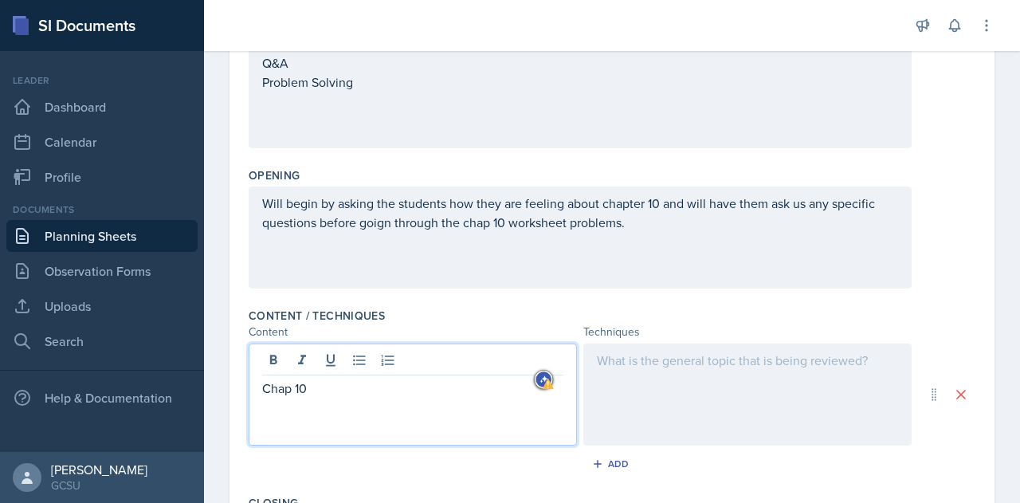
click at [728, 362] on div at bounding box center [747, 394] width 328 height 102
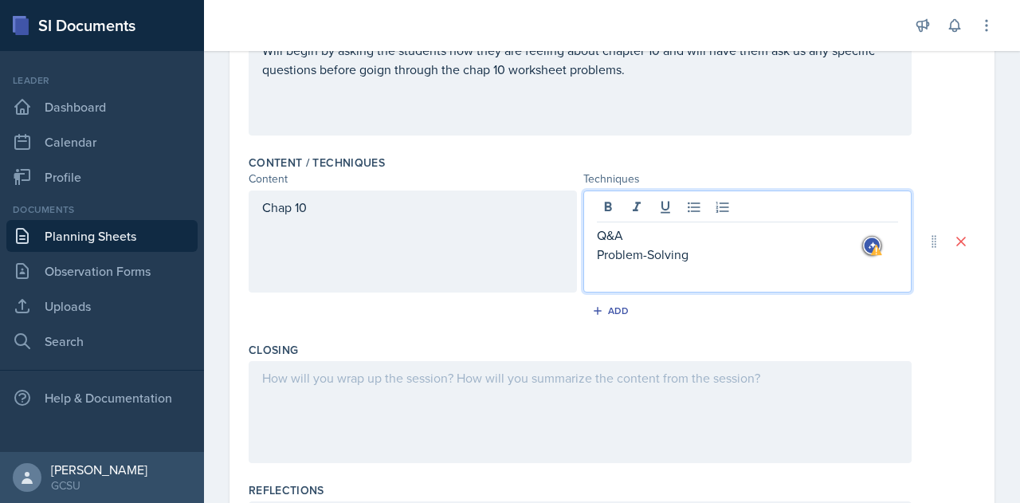
click at [352, 374] on p at bounding box center [580, 377] width 636 height 19
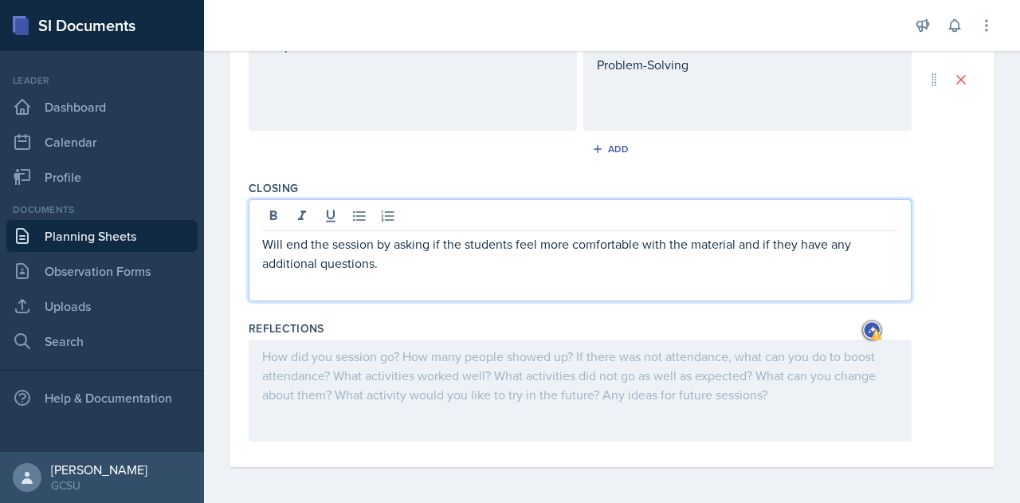
scroll to position [0, 0]
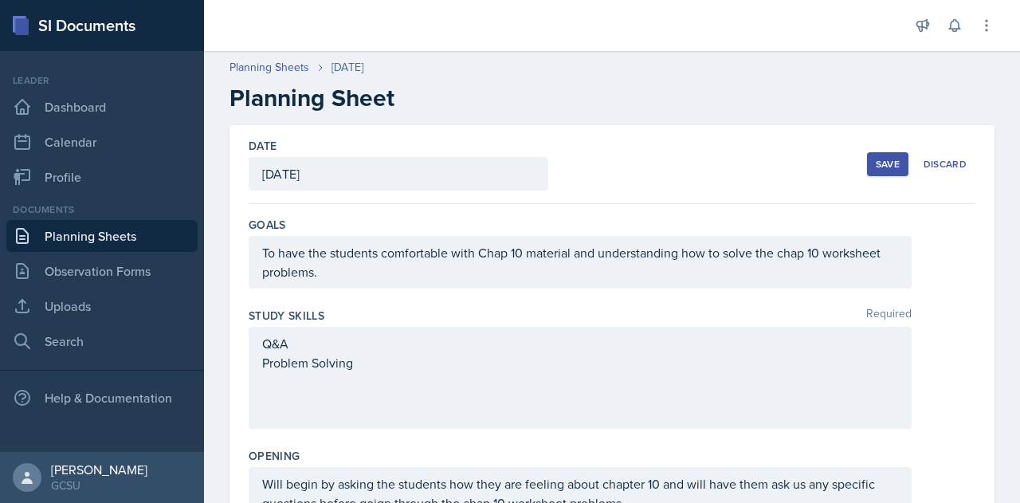
click at [883, 171] on button "Save" at bounding box center [887, 164] width 41 height 24
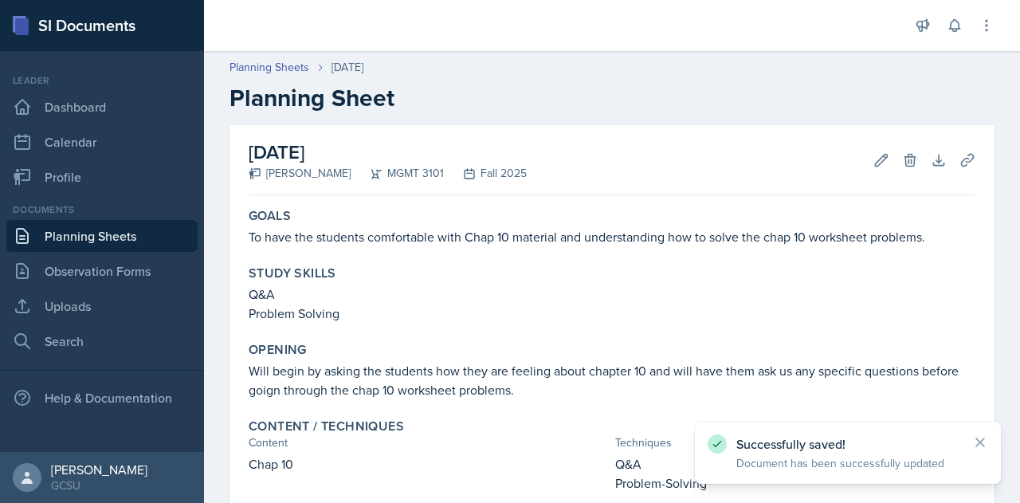
scroll to position [255, 0]
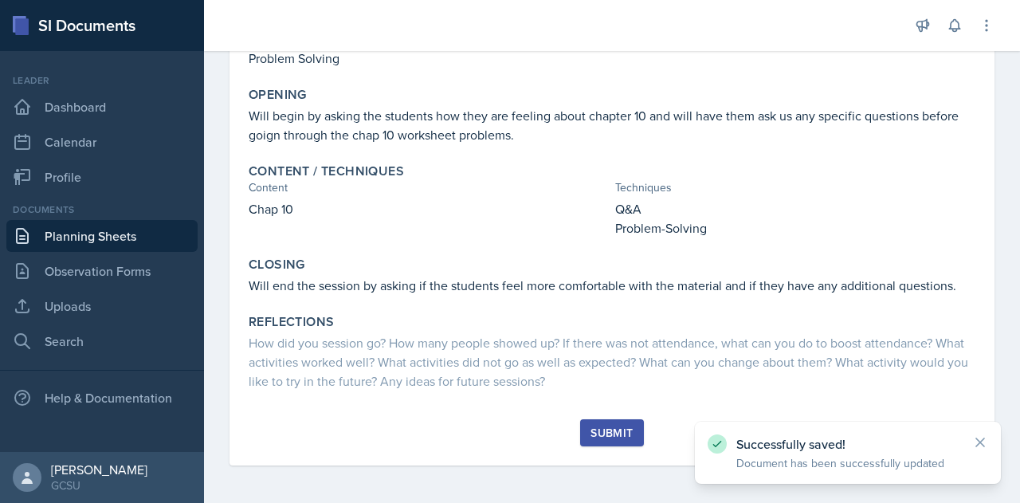
click at [593, 431] on div "Submit" at bounding box center [612, 432] width 42 height 13
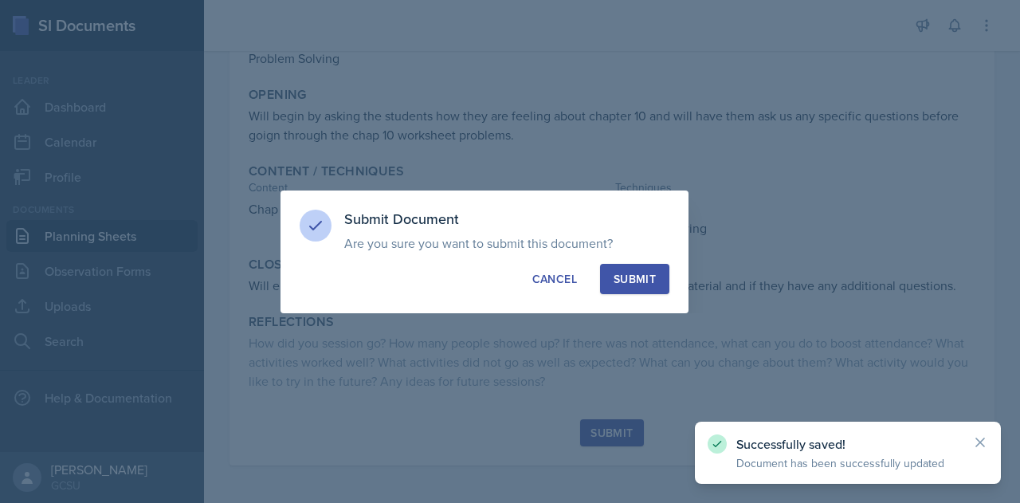
click at [658, 270] on button "Submit" at bounding box center [634, 279] width 69 height 30
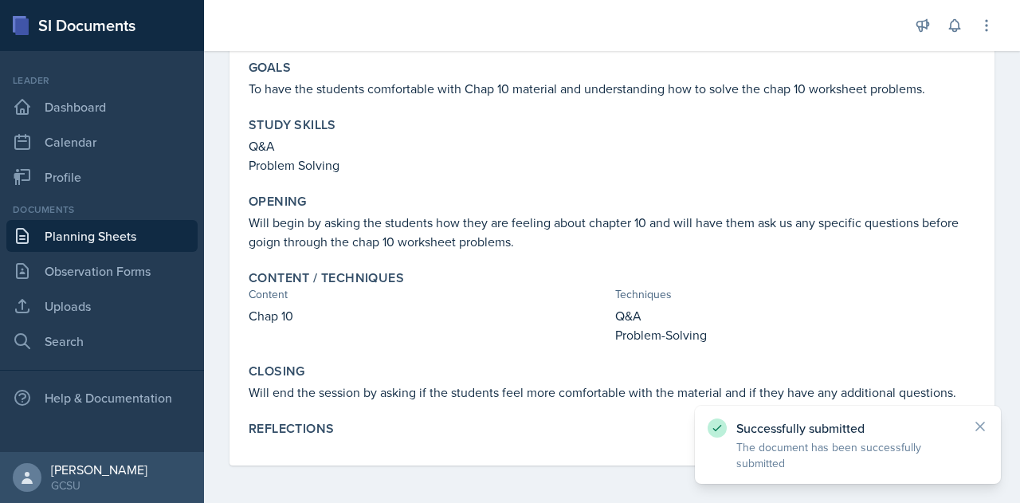
scroll to position [0, 0]
